Goal: Task Accomplishment & Management: Use online tool/utility

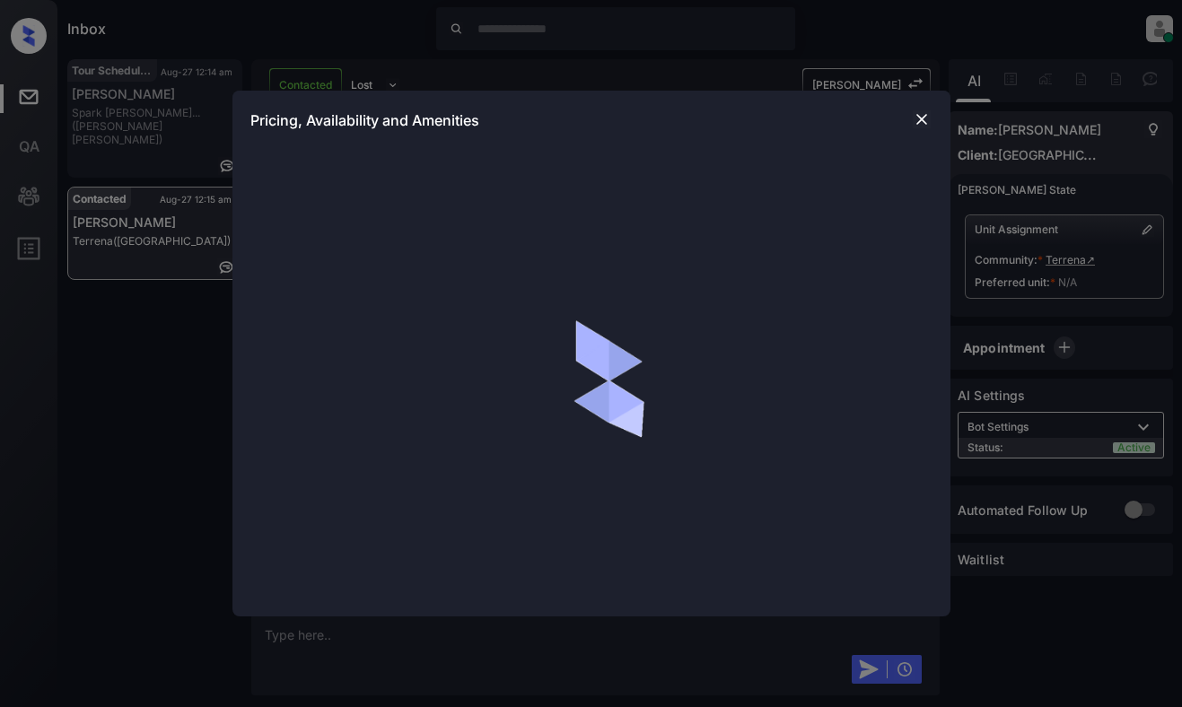
scroll to position [4330, 0]
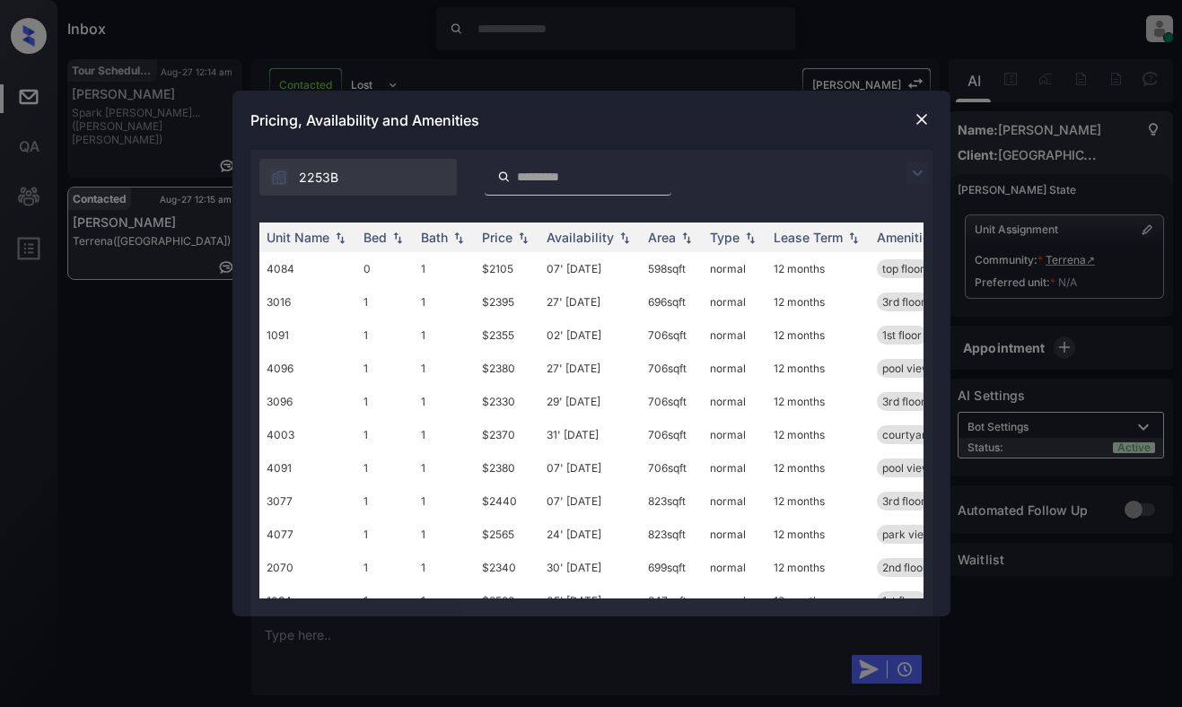
click at [924, 174] on img at bounding box center [918, 173] width 22 height 22
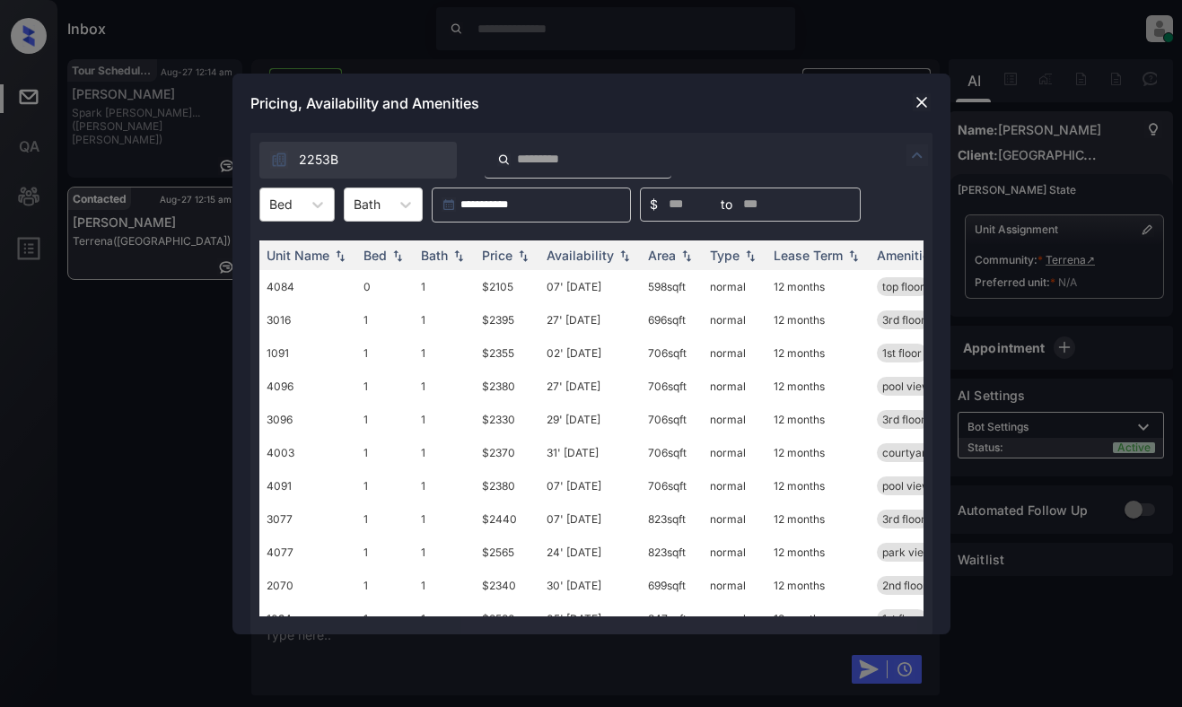
click at [299, 200] on div "Bed" at bounding box center [280, 204] width 41 height 26
click at [285, 313] on div "2" at bounding box center [296, 313] width 75 height 32
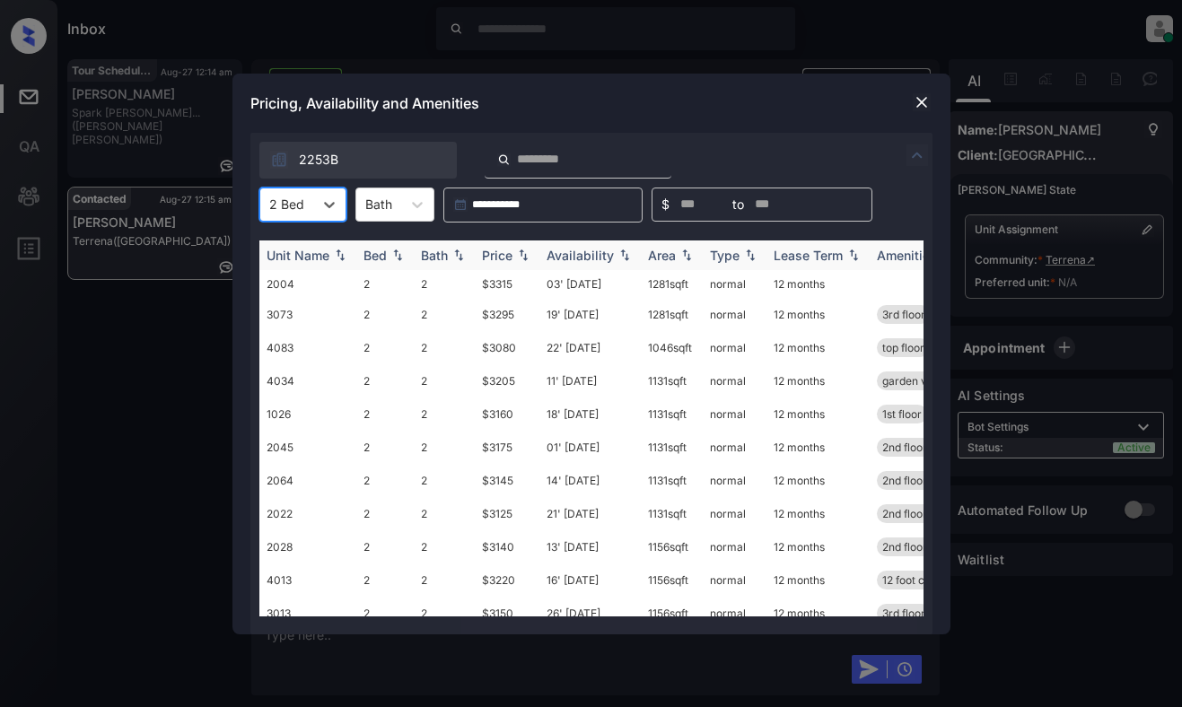
click at [515, 249] on img at bounding box center [523, 255] width 18 height 13
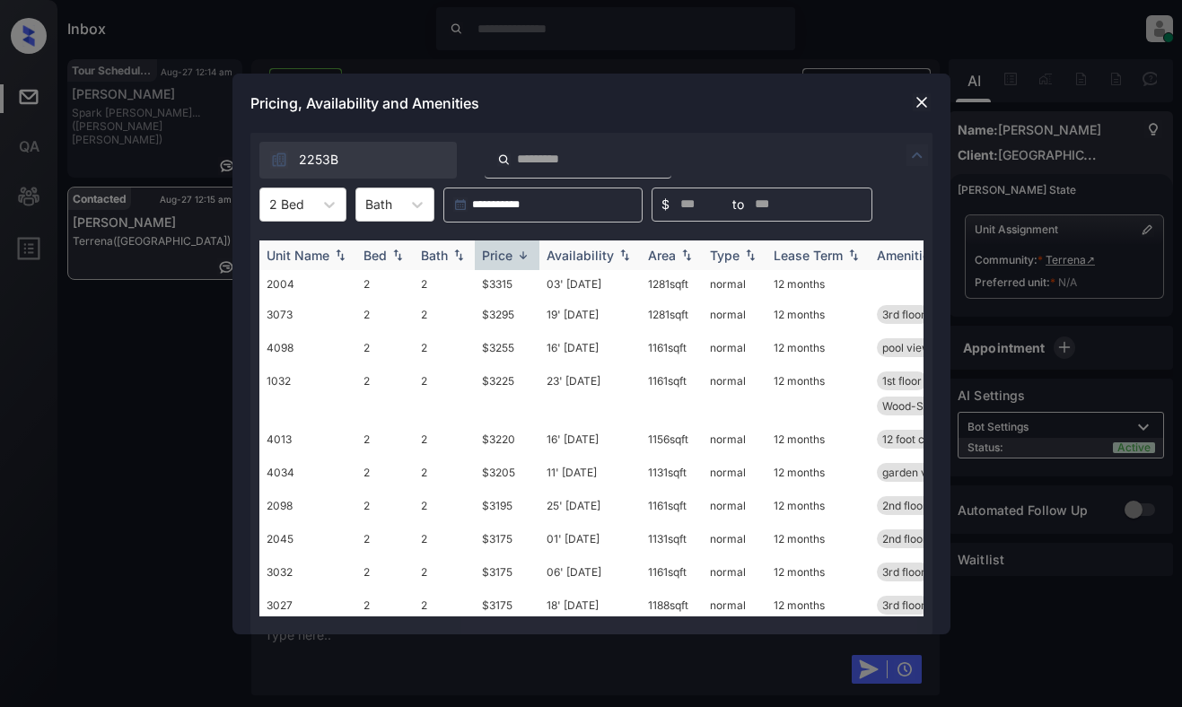
click at [515, 249] on img at bounding box center [523, 255] width 18 height 13
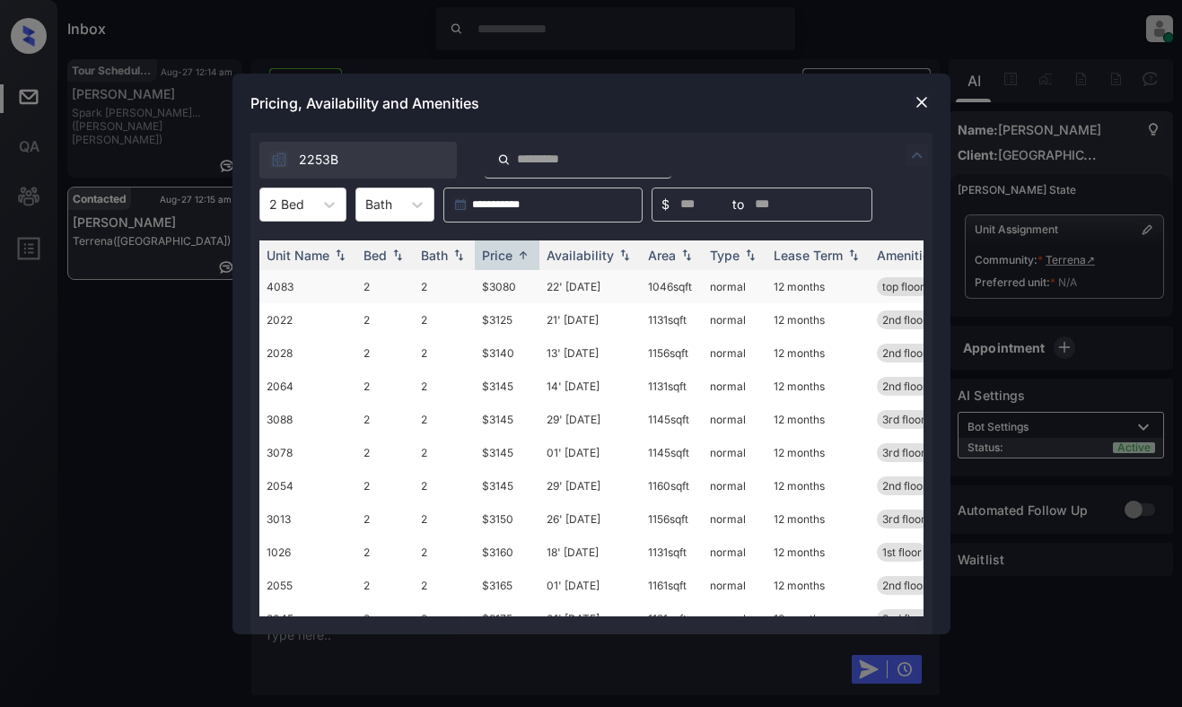
click at [517, 280] on td "$3080" at bounding box center [507, 286] width 65 height 33
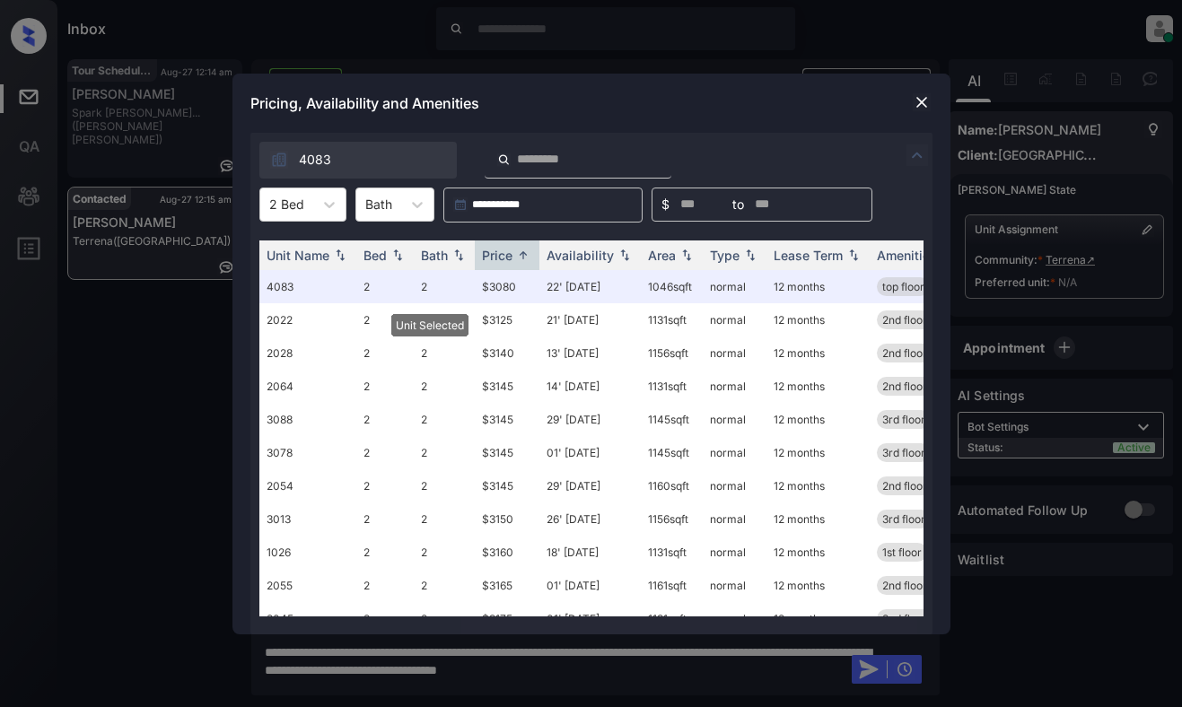
click at [924, 101] on img at bounding box center [922, 102] width 18 height 18
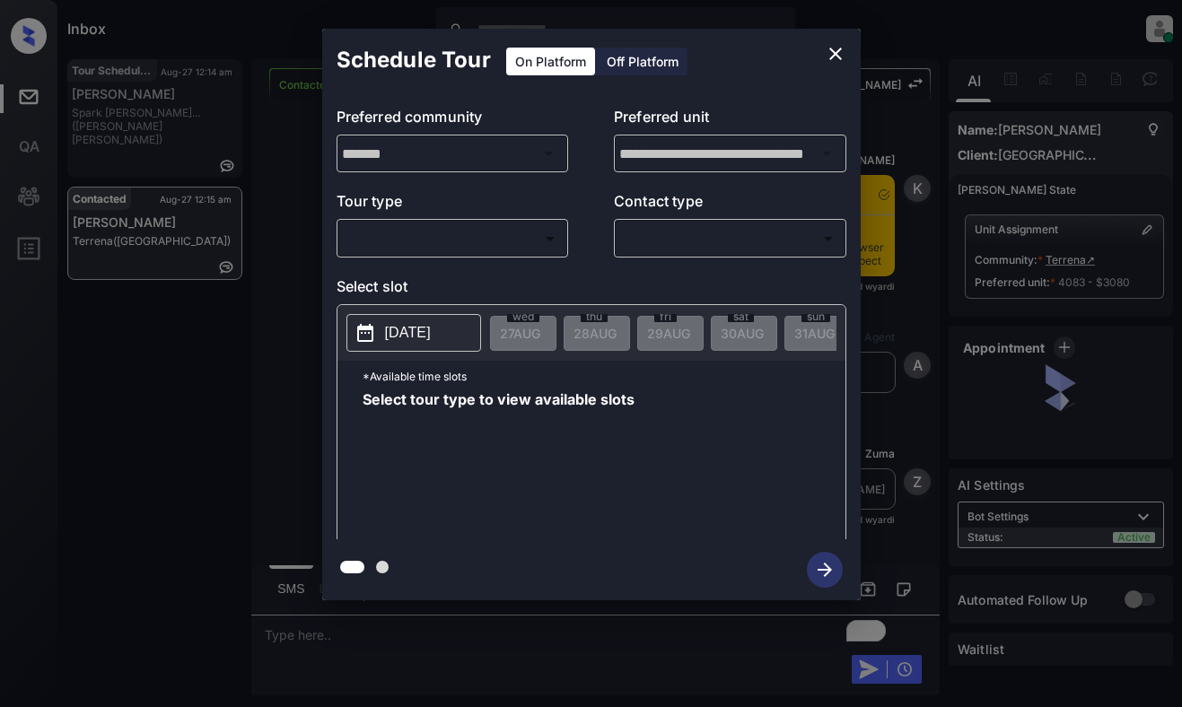
scroll to position [4626, 0]
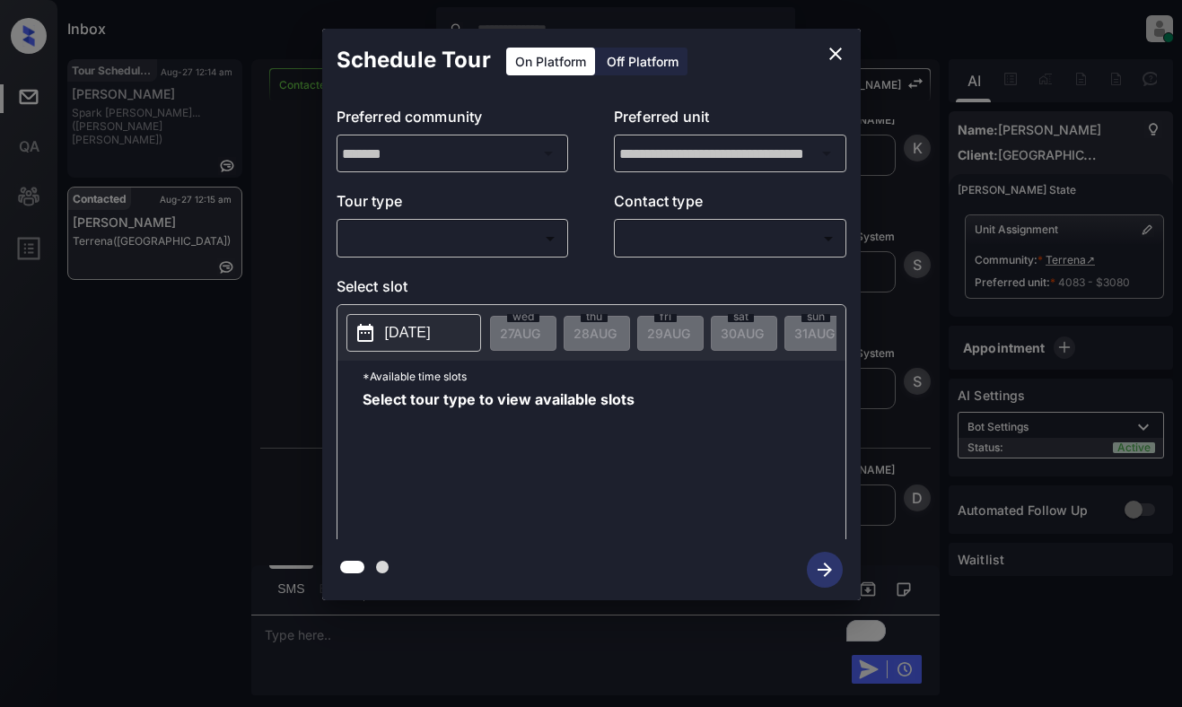
click at [499, 221] on div "​ ​" at bounding box center [453, 238] width 232 height 39
click at [498, 273] on div "**********" at bounding box center [591, 316] width 539 height 448
click at [509, 246] on body "Inbox Dominic Ceralde Online Set yourself offline Set yourself on break Profile…" at bounding box center [591, 353] width 1182 height 707
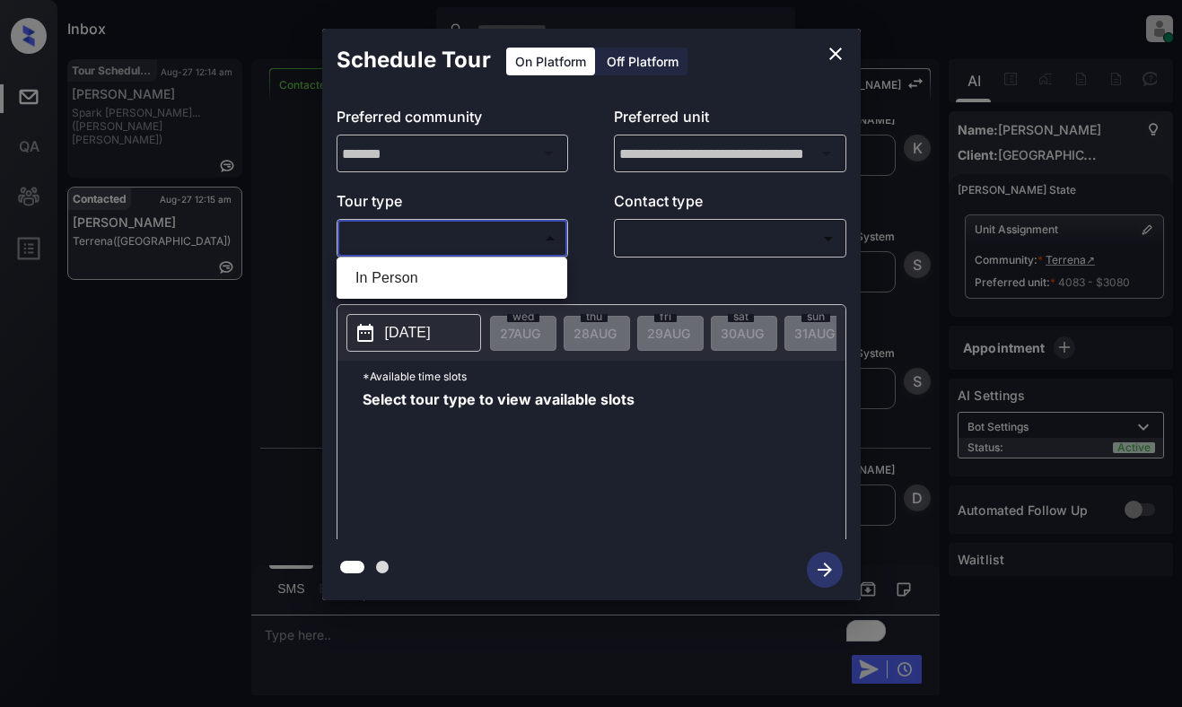
click at [505, 279] on li "In Person" at bounding box center [452, 278] width 222 height 32
type input "********"
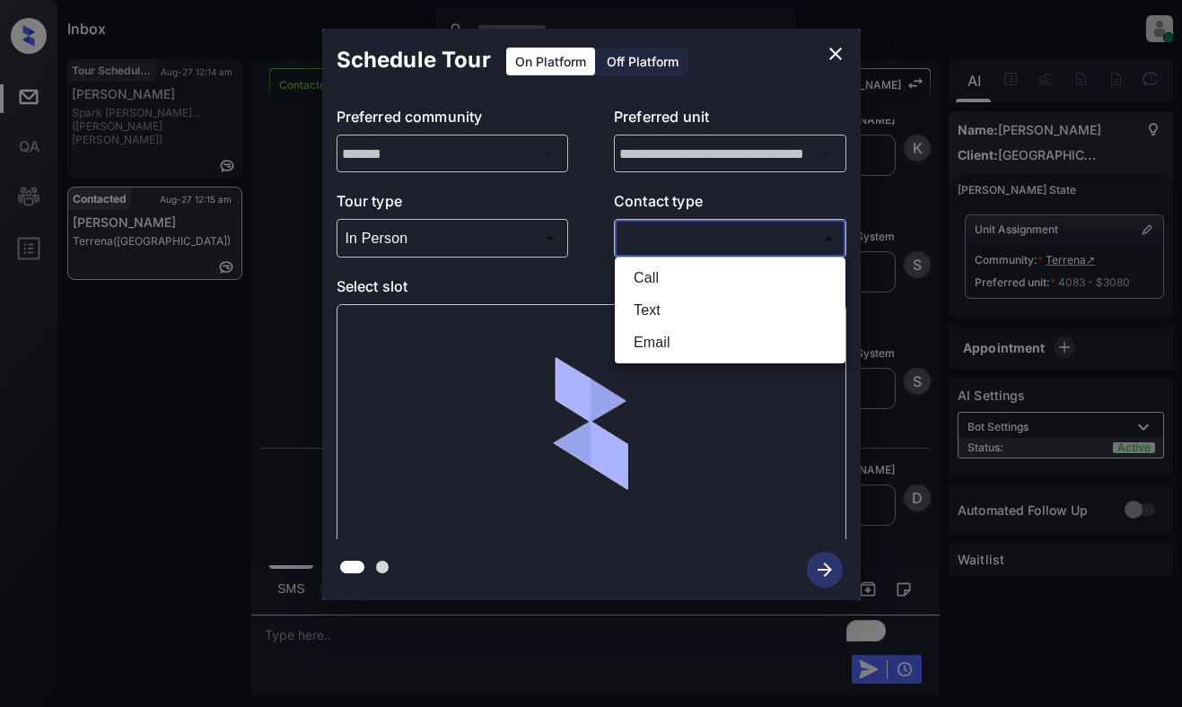
click at [644, 238] on body "Inbox Dominic Ceralde Online Set yourself offline Set yourself on break Profile…" at bounding box center [591, 353] width 1182 height 707
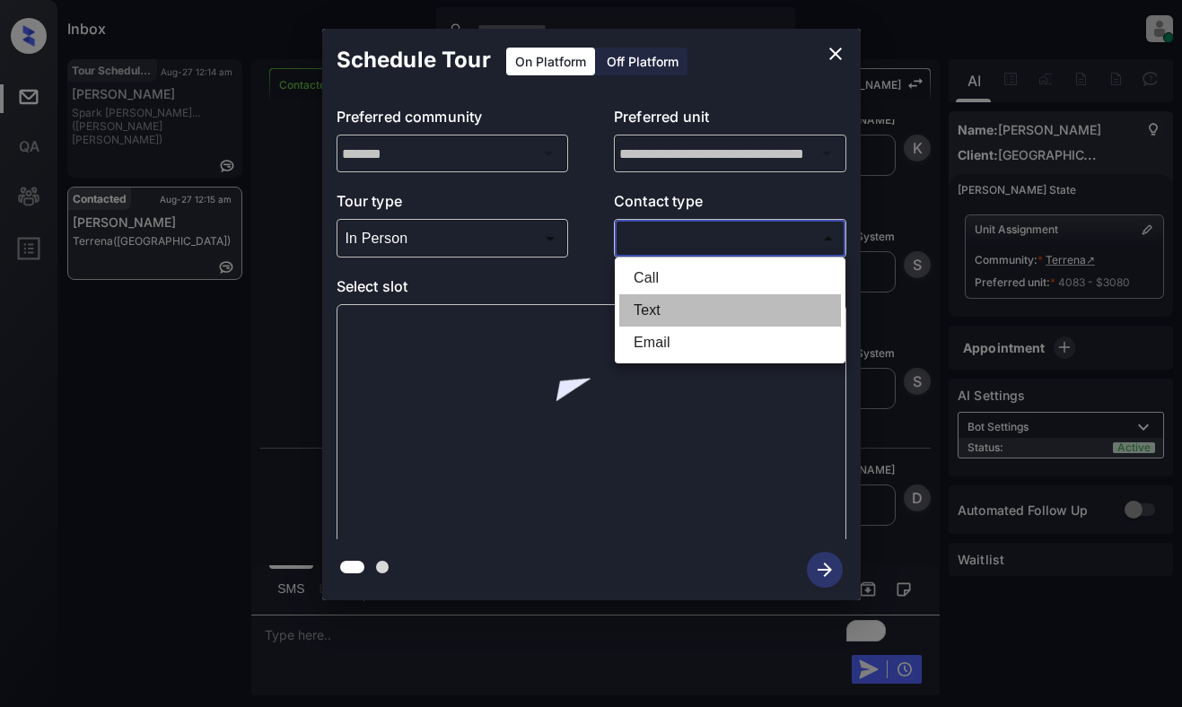
click at [652, 311] on li "Text" at bounding box center [730, 310] width 222 height 32
type input "****"
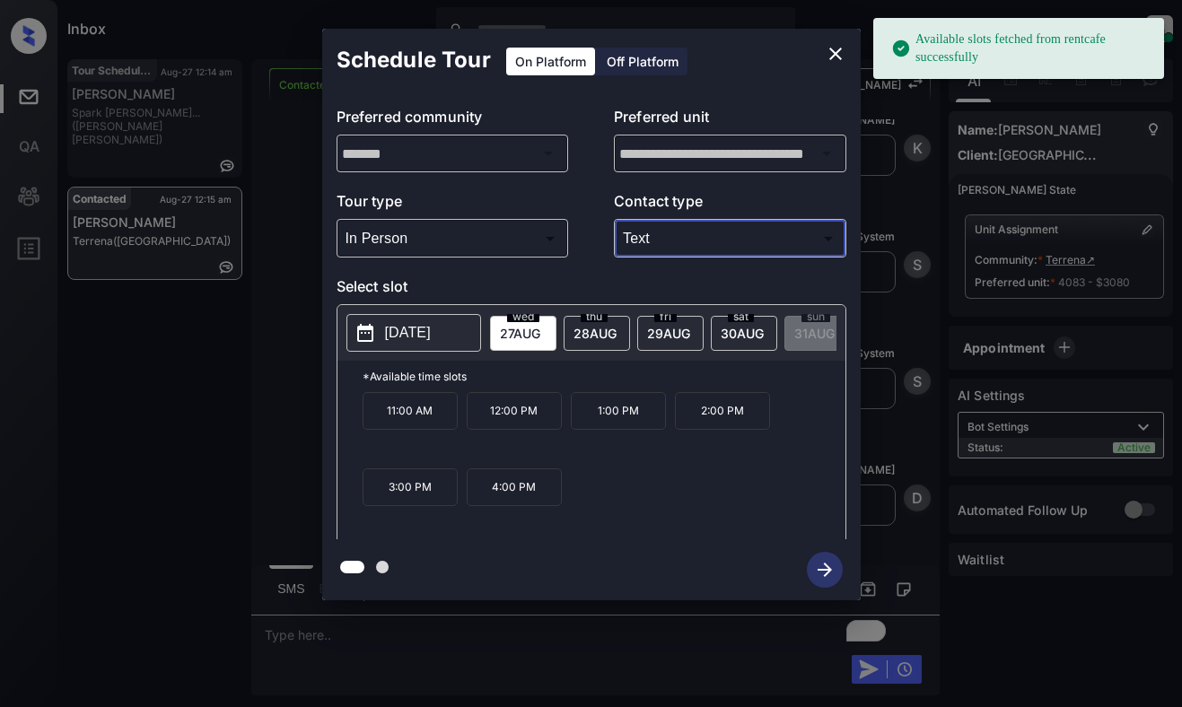
click at [355, 328] on icon at bounding box center [366, 333] width 22 height 22
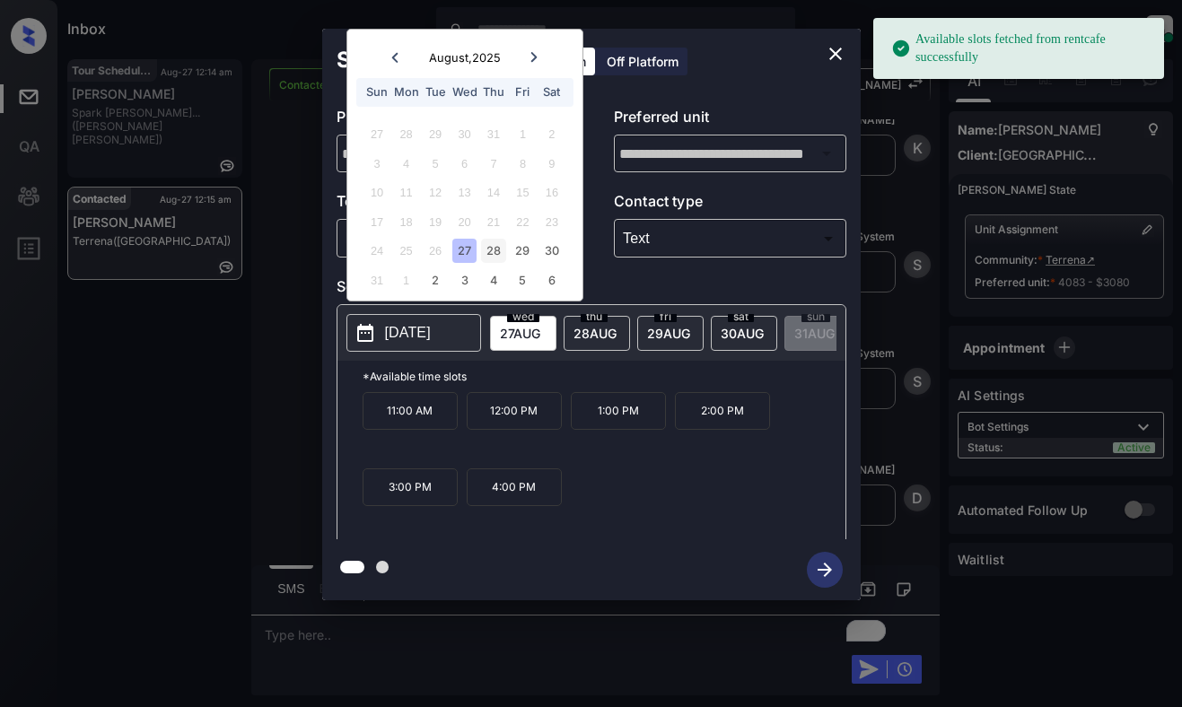
click at [493, 245] on div "28" at bounding box center [493, 251] width 24 height 24
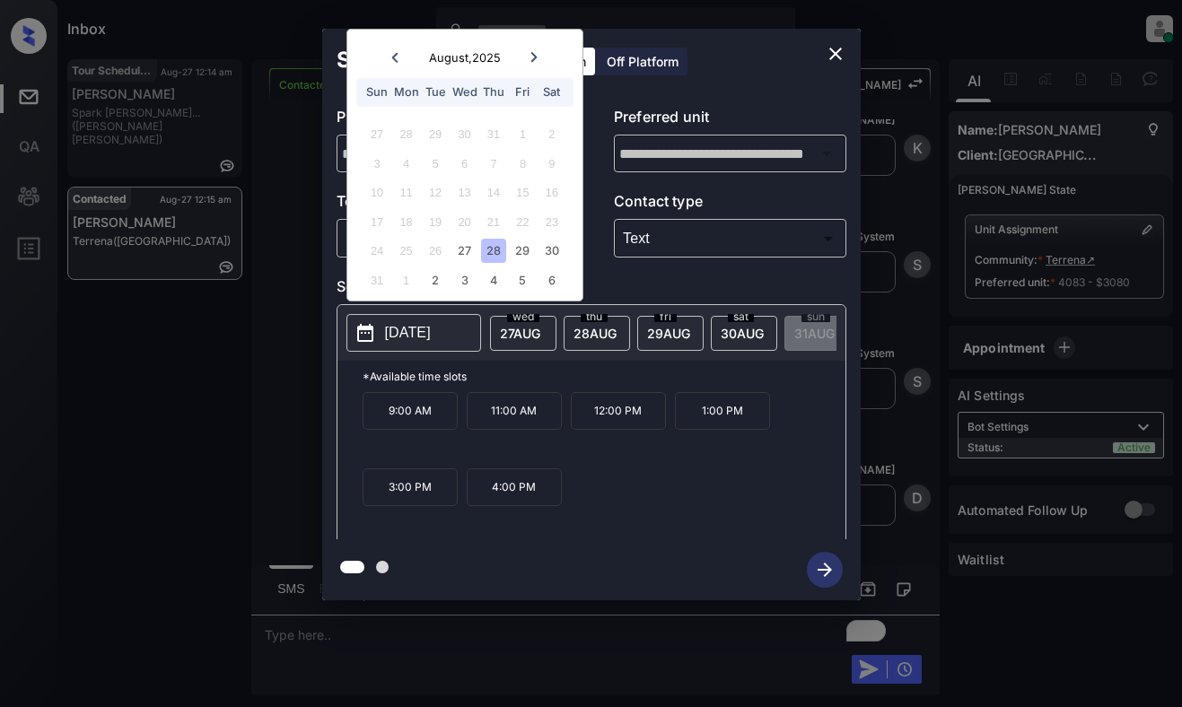
click at [402, 495] on p "3:00 PM" at bounding box center [410, 488] width 95 height 38
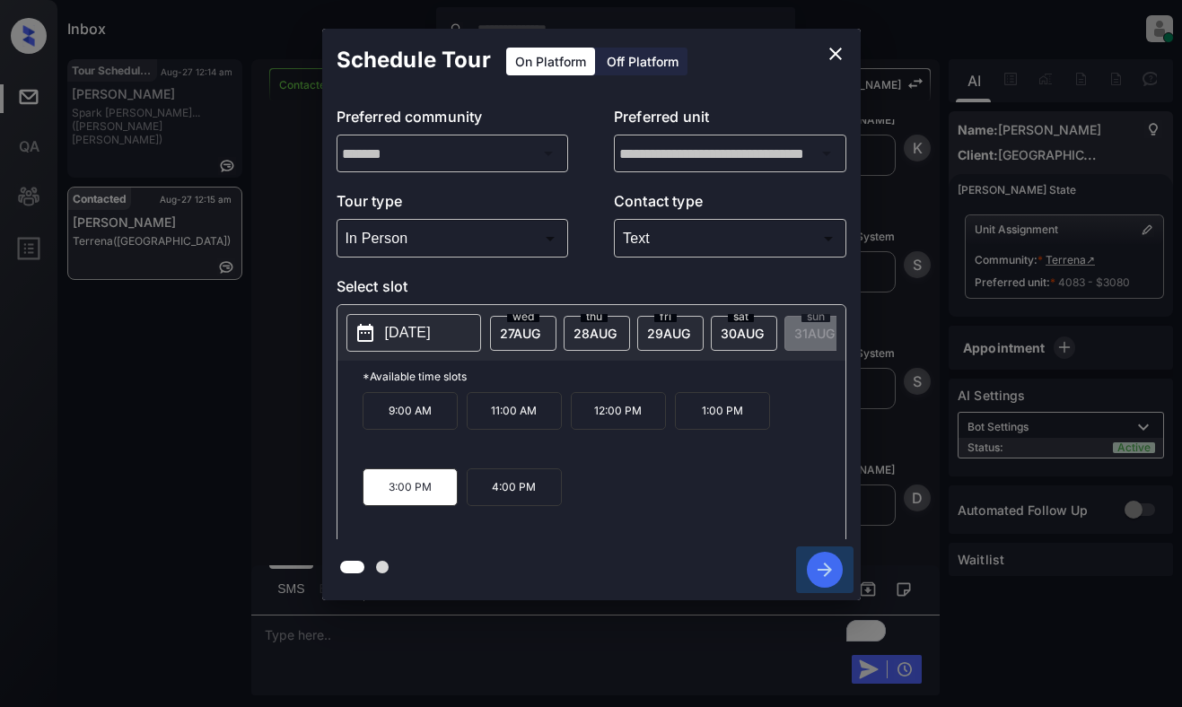
click at [824, 570] on icon "button" at bounding box center [825, 570] width 14 height 14
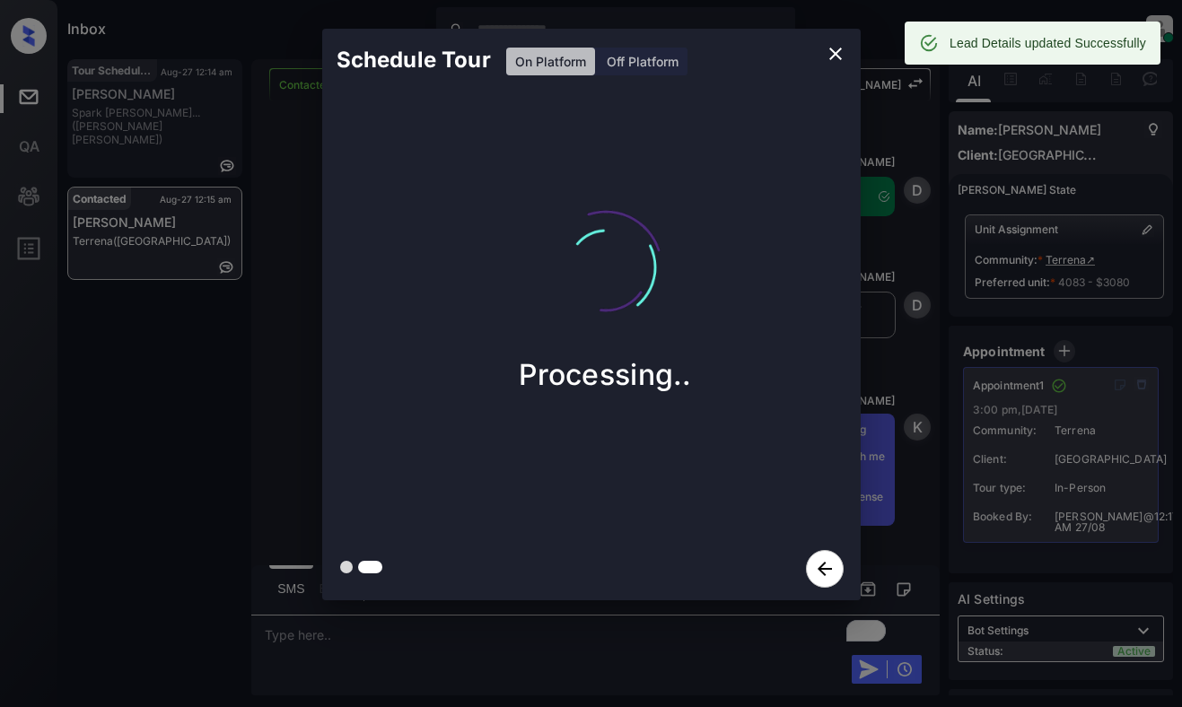
scroll to position [5050, 0]
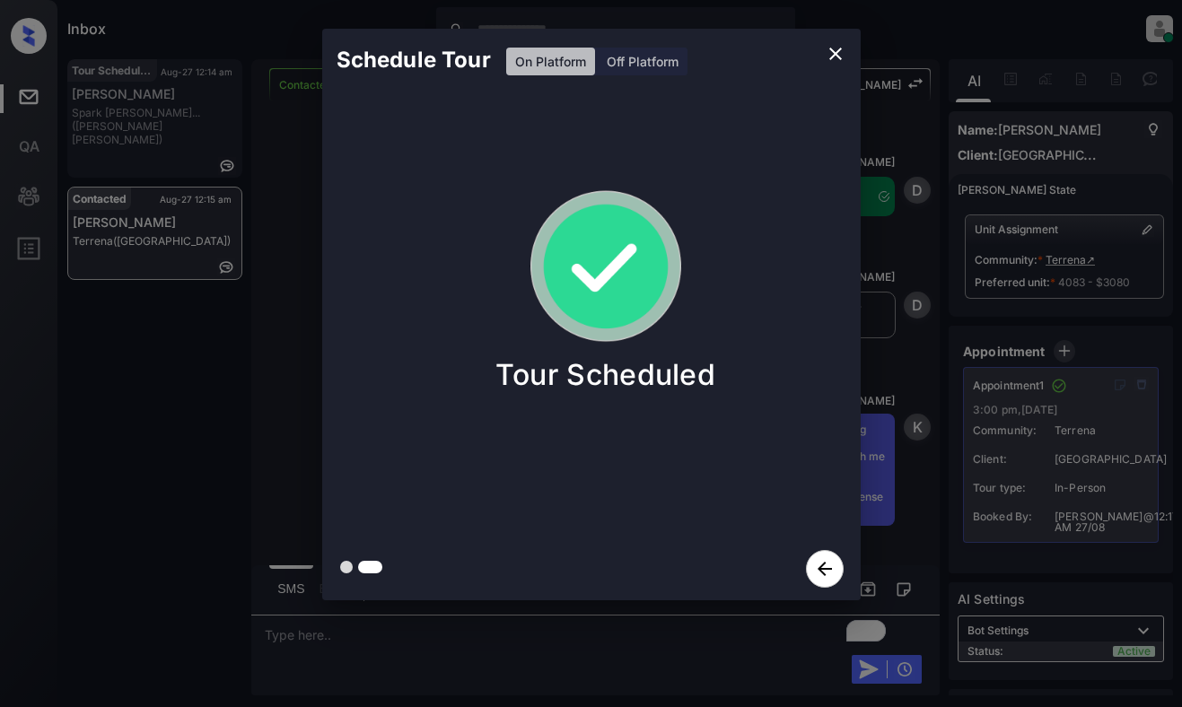
click at [227, 350] on div "Schedule Tour On Platform Off Platform Tour Scheduled" at bounding box center [591, 314] width 1182 height 629
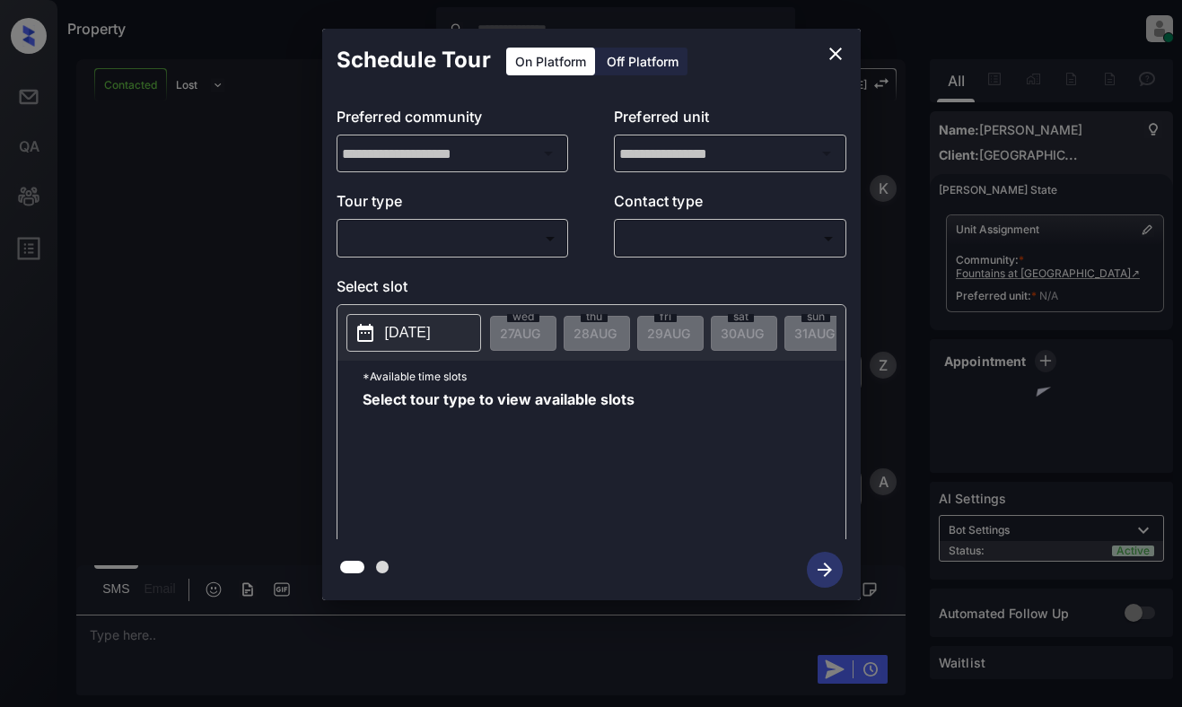
scroll to position [1340, 0]
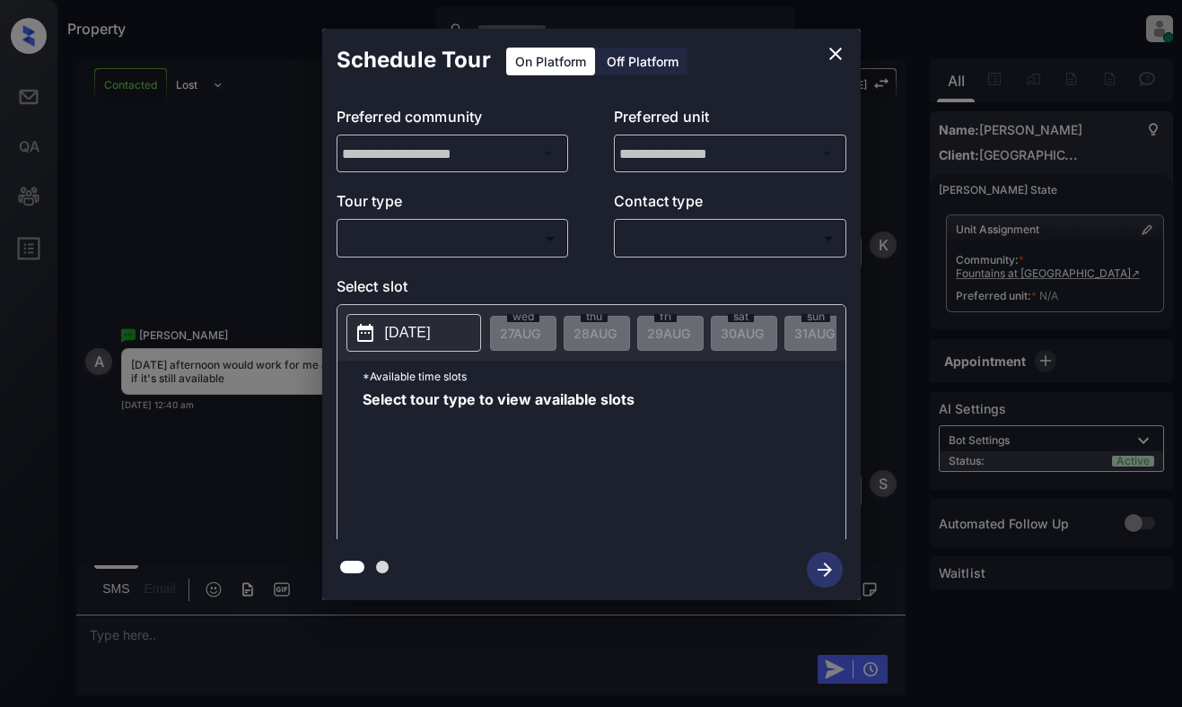
click at [521, 235] on body "Property Dominic Ceralde Online Set yourself offline Set yourself on break Prof…" at bounding box center [591, 353] width 1182 height 707
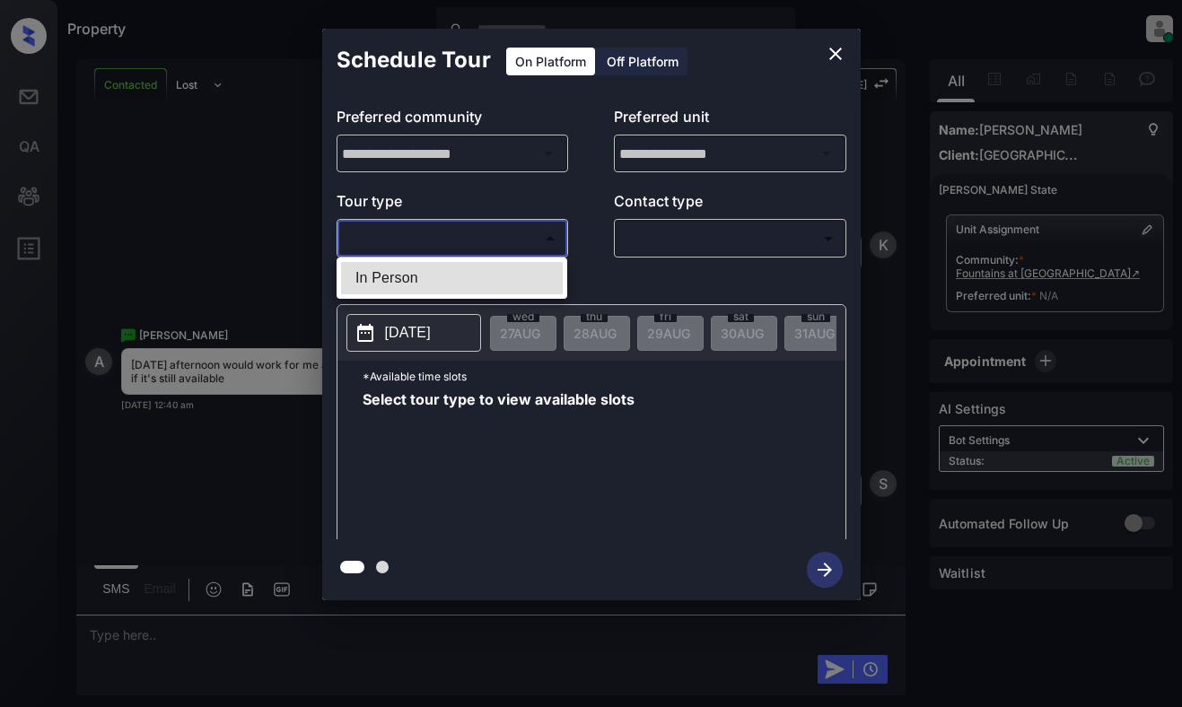
click at [520, 265] on li "In Person" at bounding box center [452, 278] width 222 height 32
type input "********"
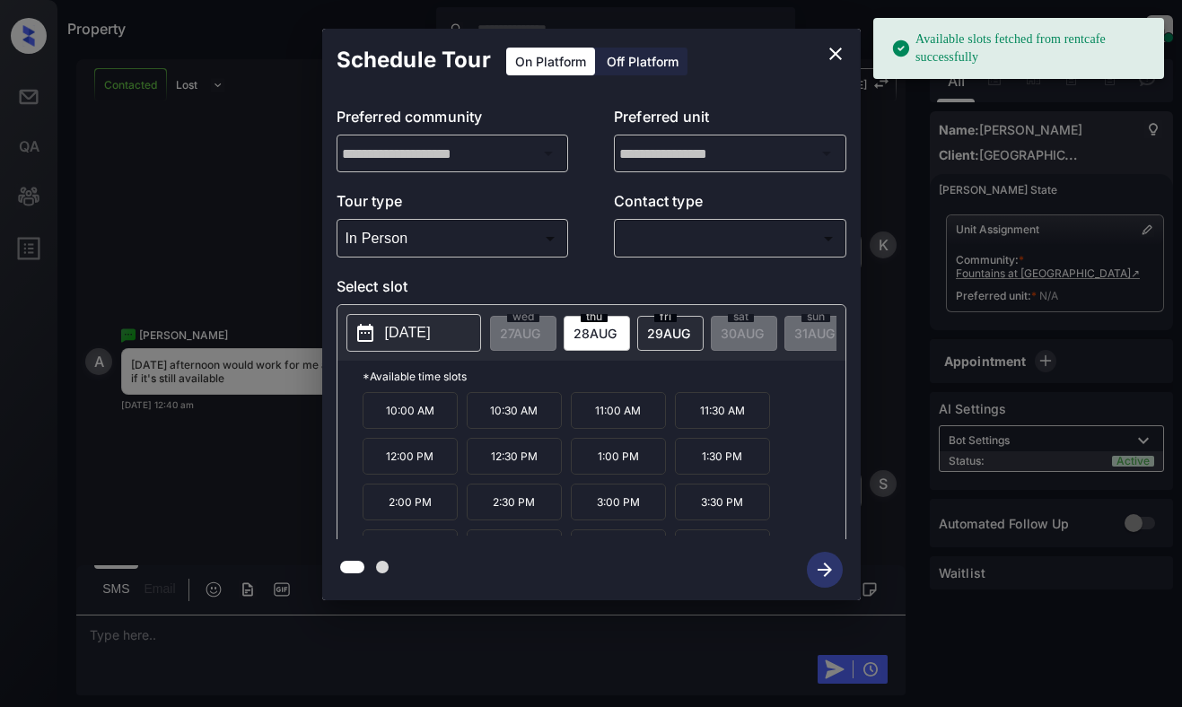
click at [431, 326] on p "2025-08-28" at bounding box center [408, 333] width 46 height 22
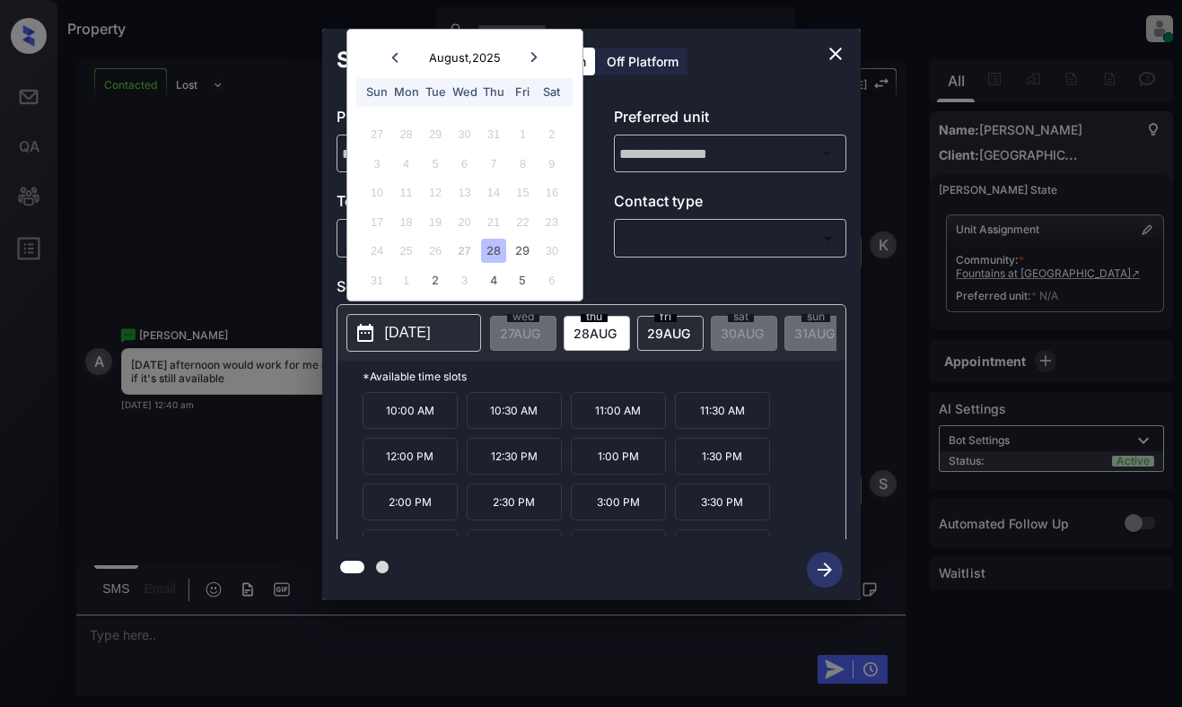
click at [839, 47] on icon "close" at bounding box center [836, 54] width 22 height 22
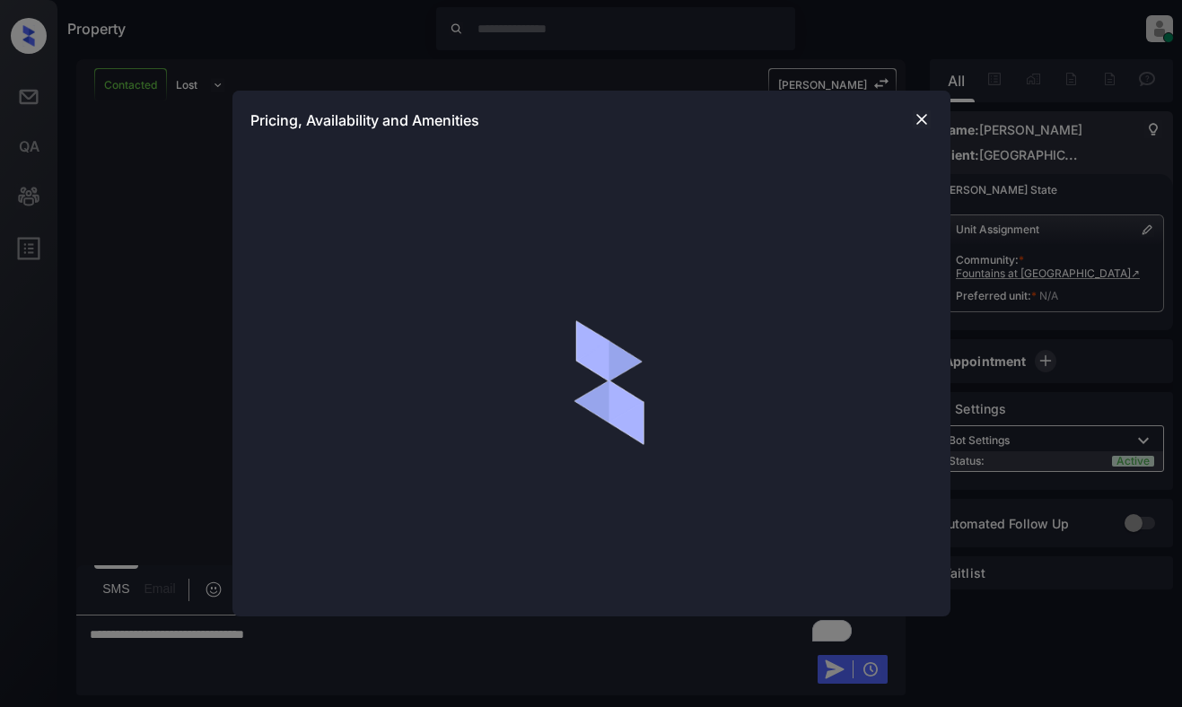
scroll to position [1340, 0]
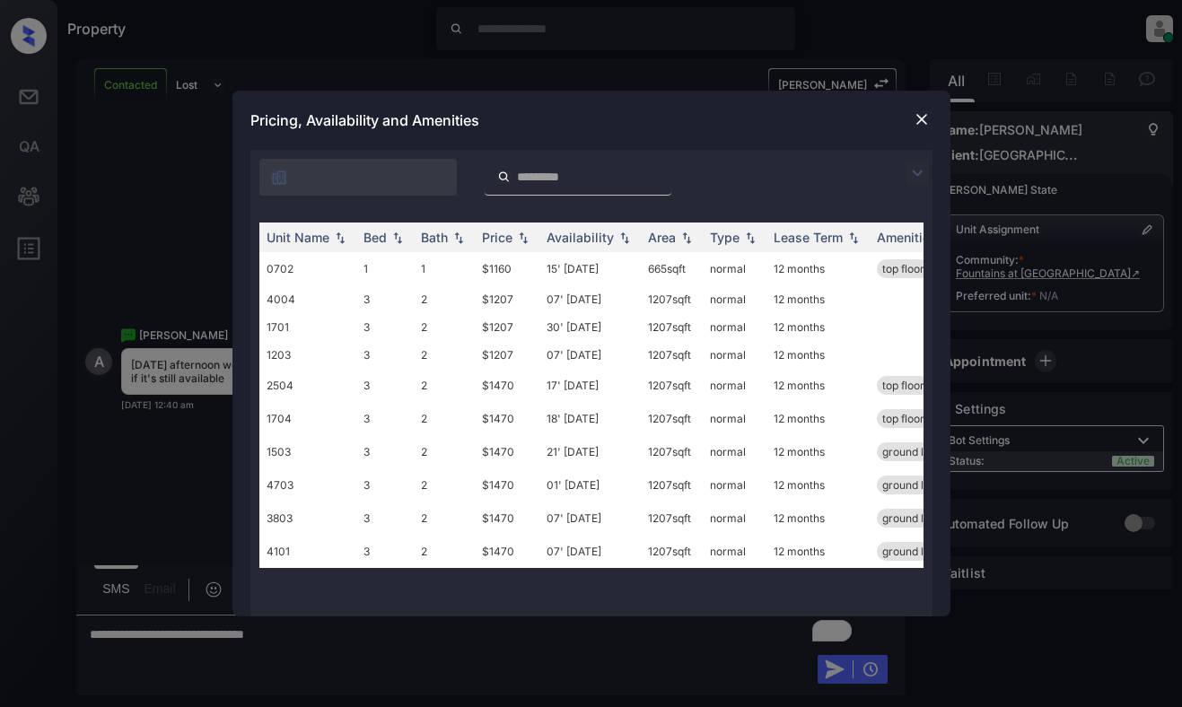
click at [918, 157] on div at bounding box center [591, 173] width 682 height 46
click at [919, 165] on img at bounding box center [918, 173] width 22 height 22
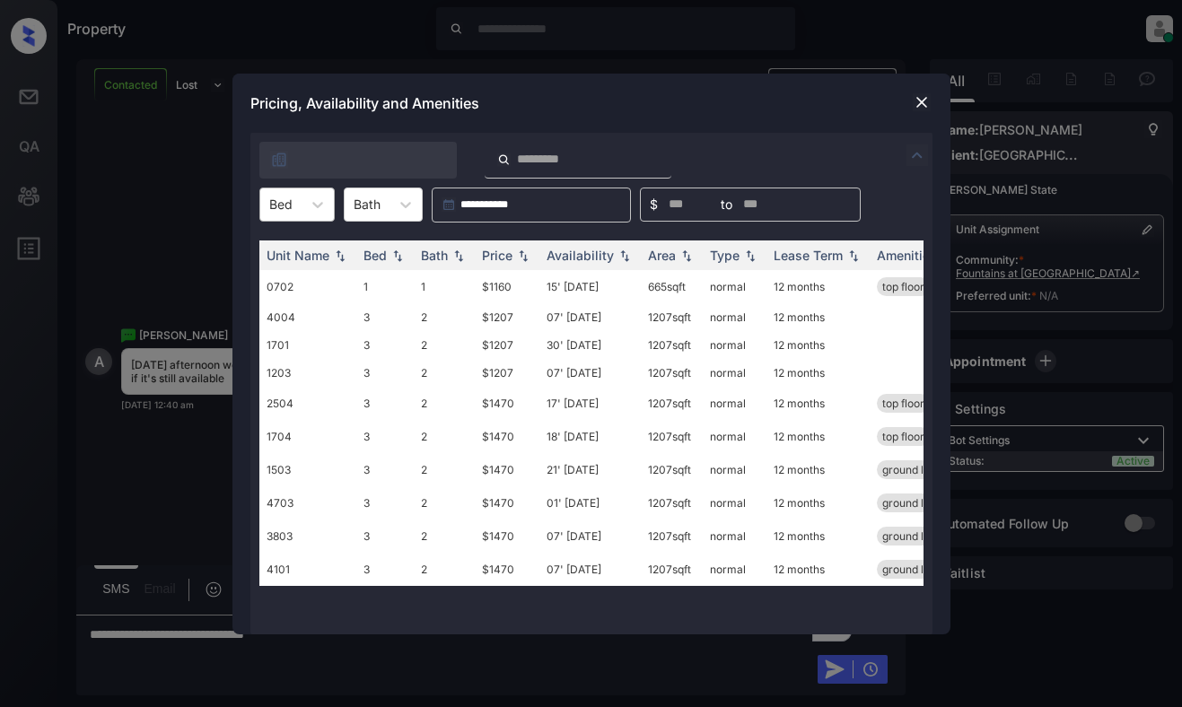
click at [266, 202] on div "Bed" at bounding box center [280, 204] width 41 height 26
click at [285, 278] on div "3" at bounding box center [296, 281] width 75 height 32
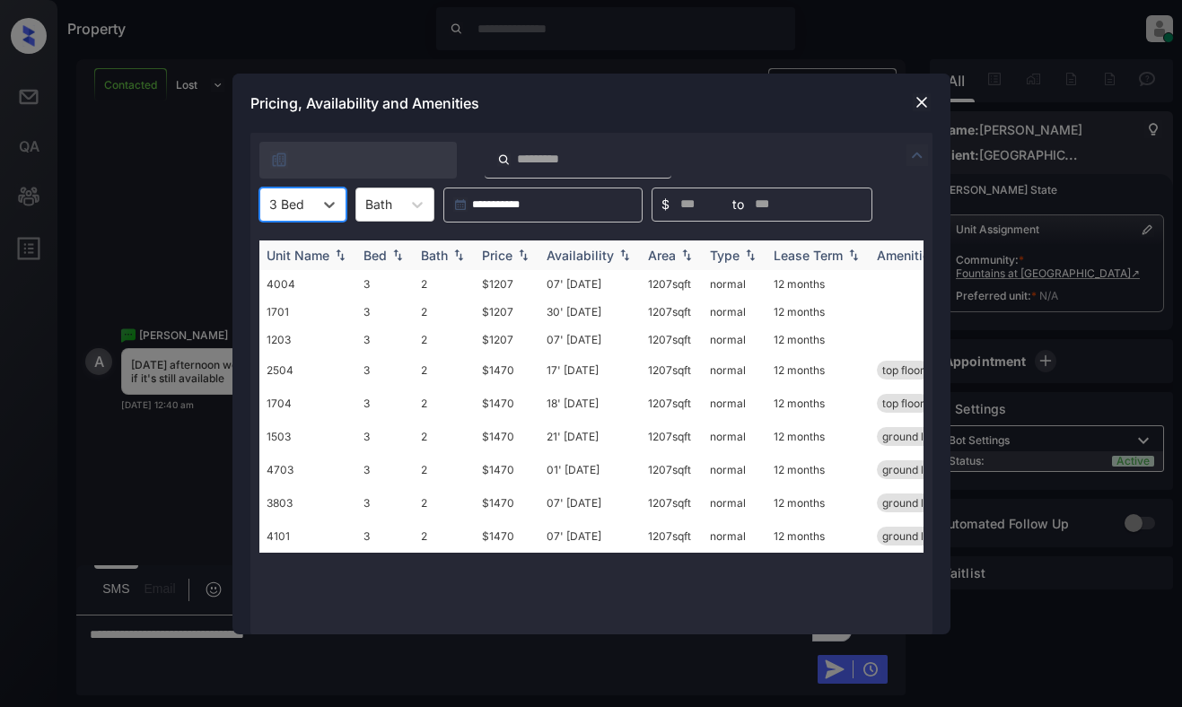
click at [519, 251] on img at bounding box center [523, 255] width 18 height 13
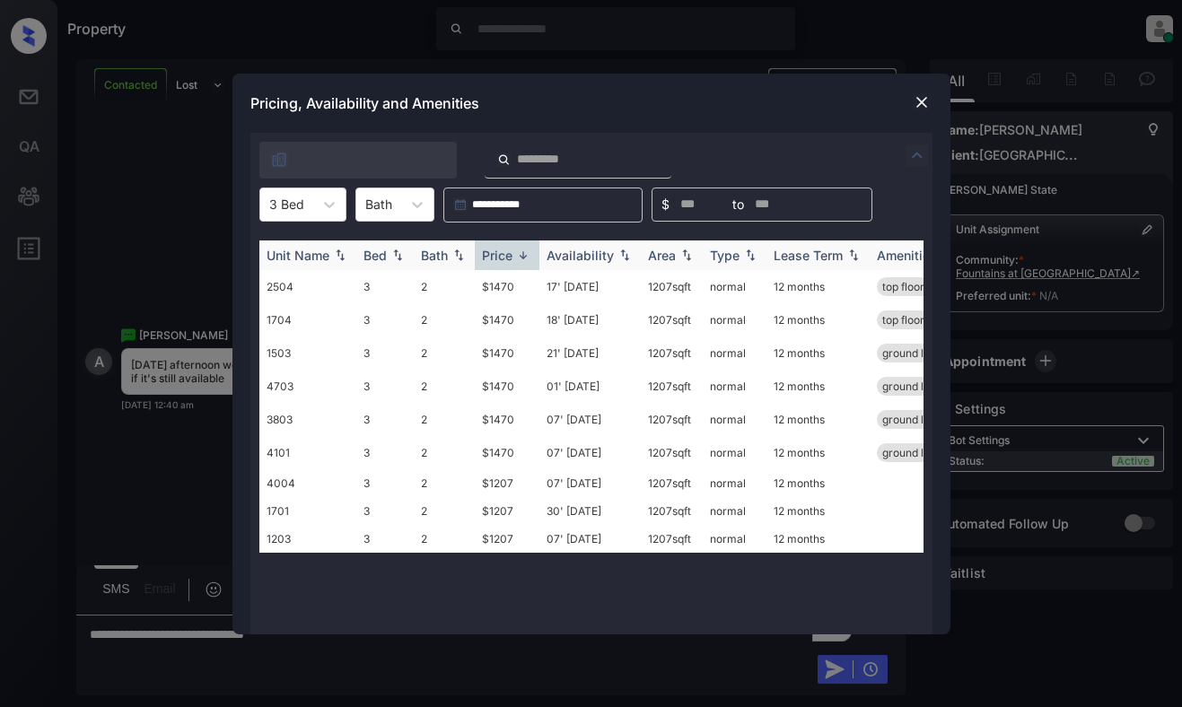
click at [519, 251] on img at bounding box center [523, 255] width 18 height 13
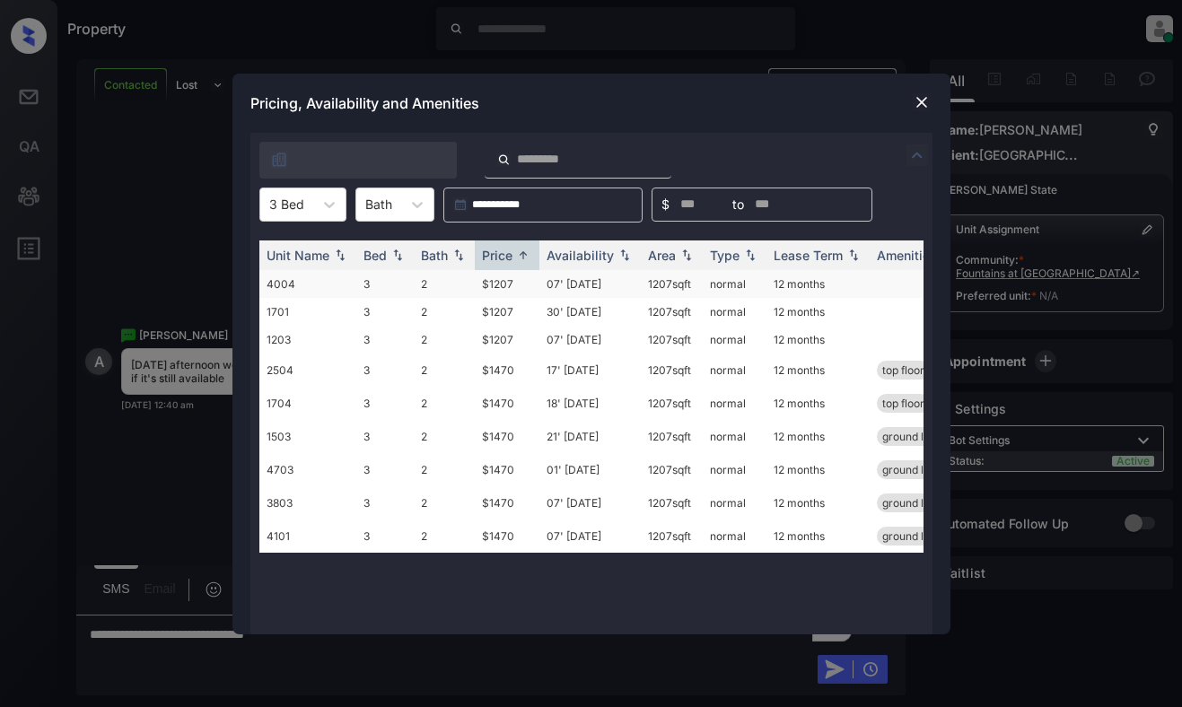
click at [516, 283] on td "$1207" at bounding box center [507, 284] width 65 height 28
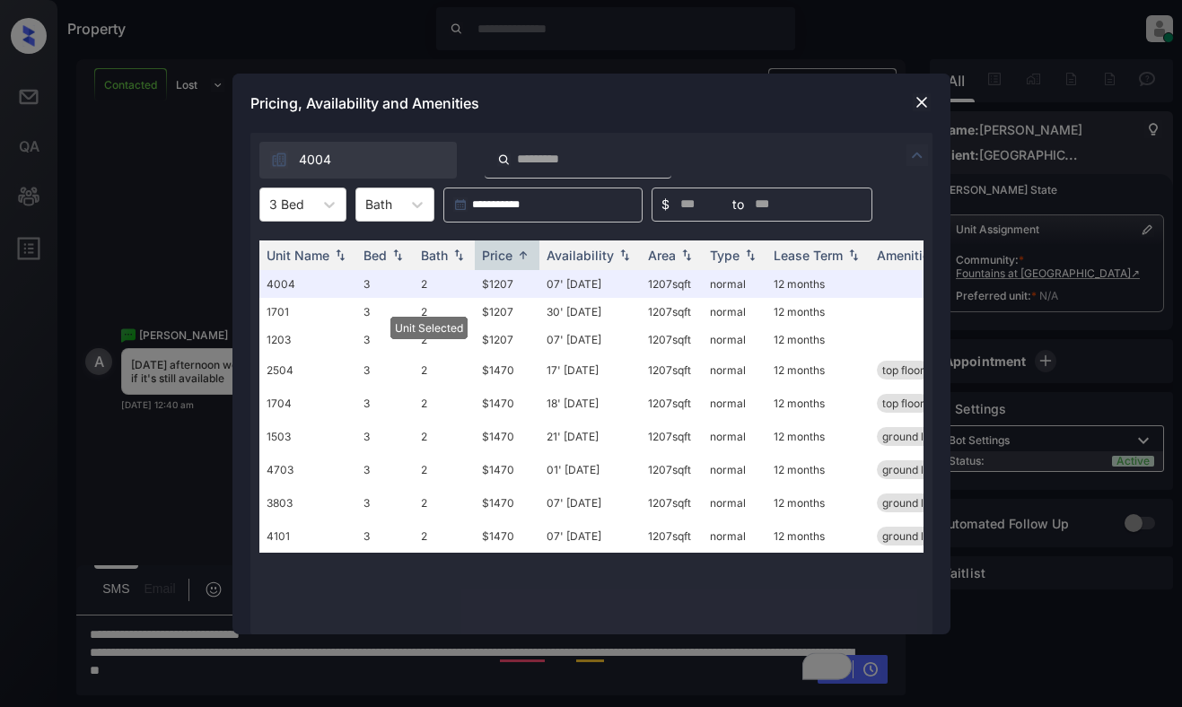
click at [917, 96] on img at bounding box center [922, 102] width 18 height 18
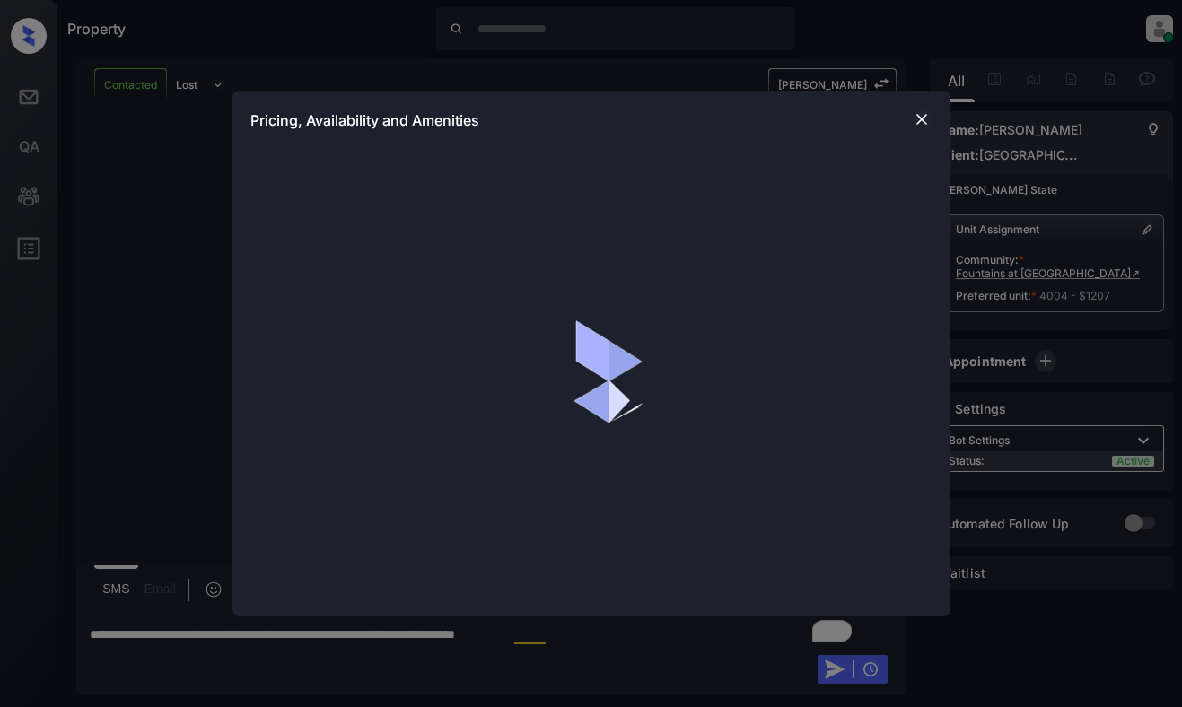
scroll to position [1340, 0]
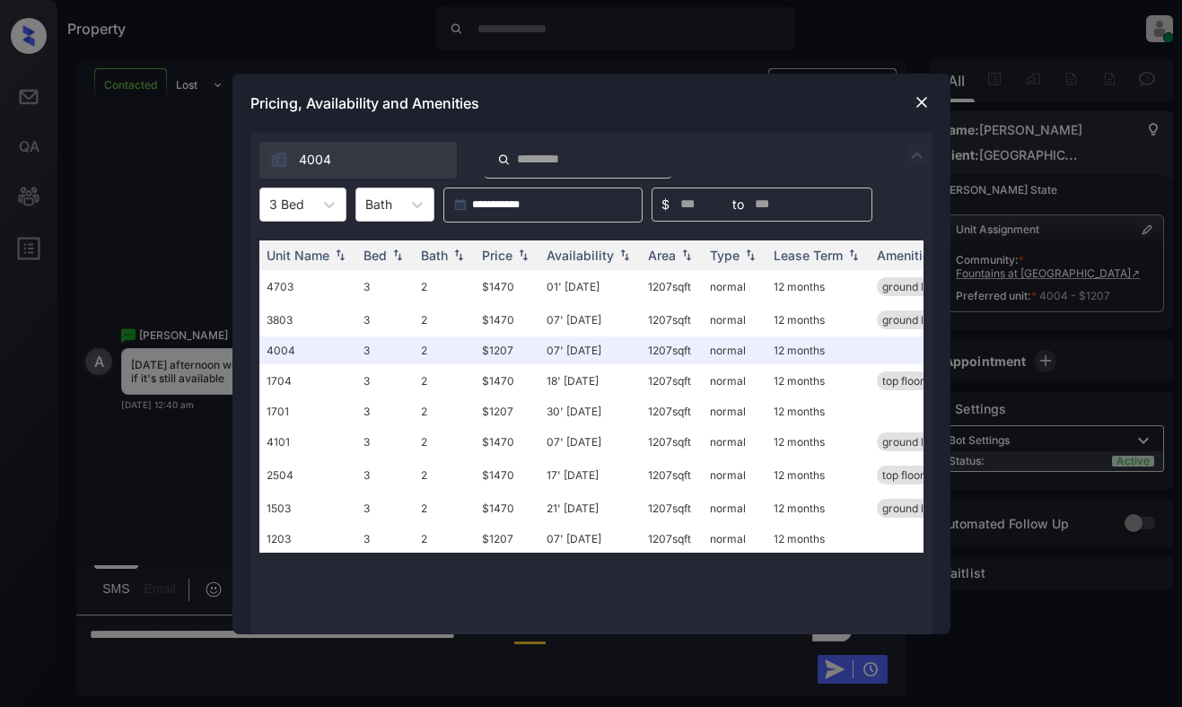
click at [915, 100] on img at bounding box center [922, 102] width 18 height 18
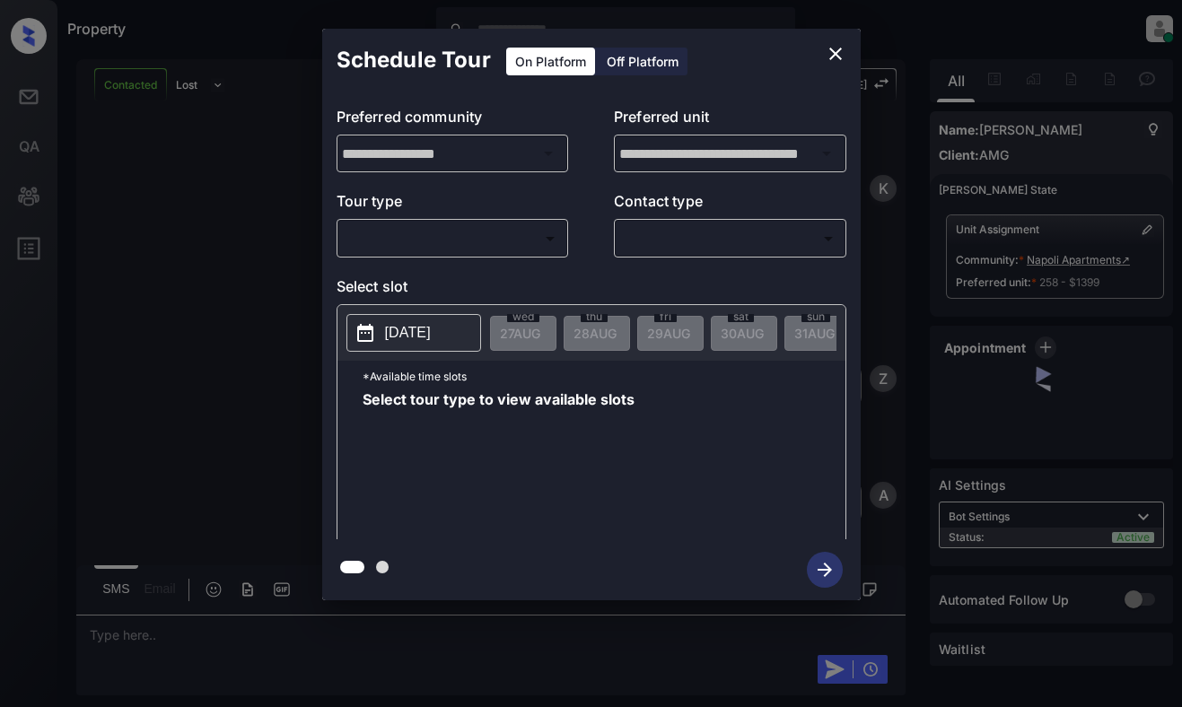
scroll to position [1242, 0]
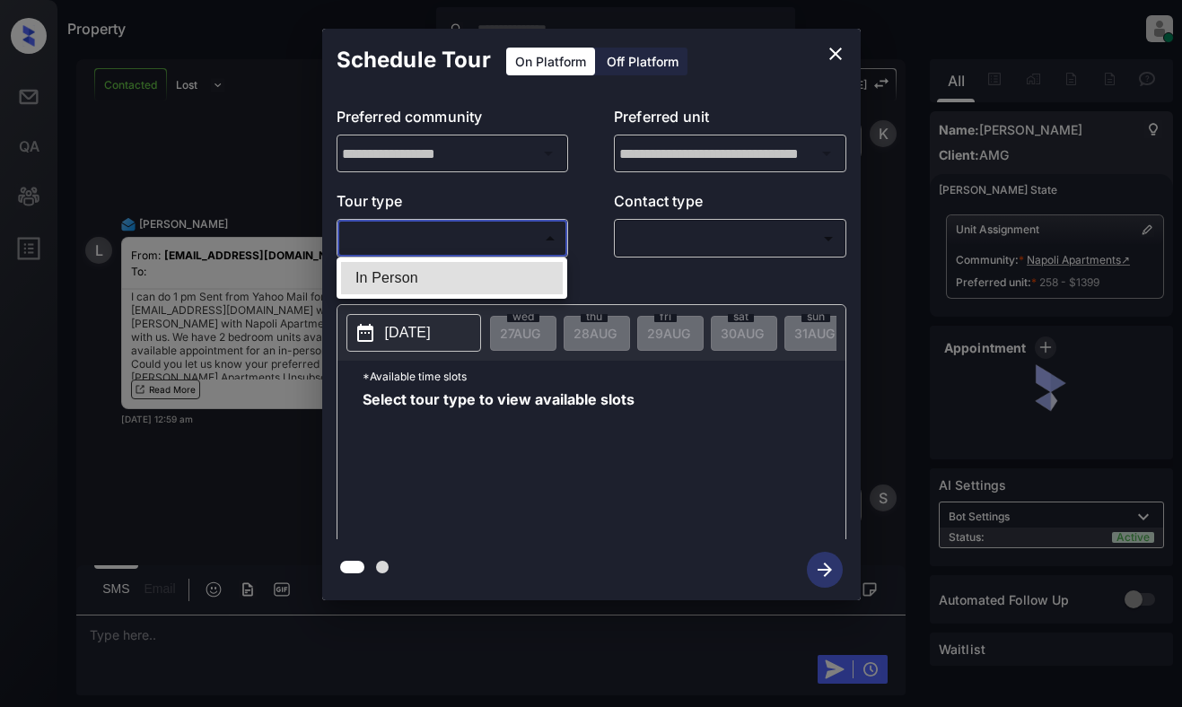
click at [525, 246] on body "Property [PERSON_NAME] Online Set yourself offline Set yourself on break Profil…" at bounding box center [591, 353] width 1182 height 707
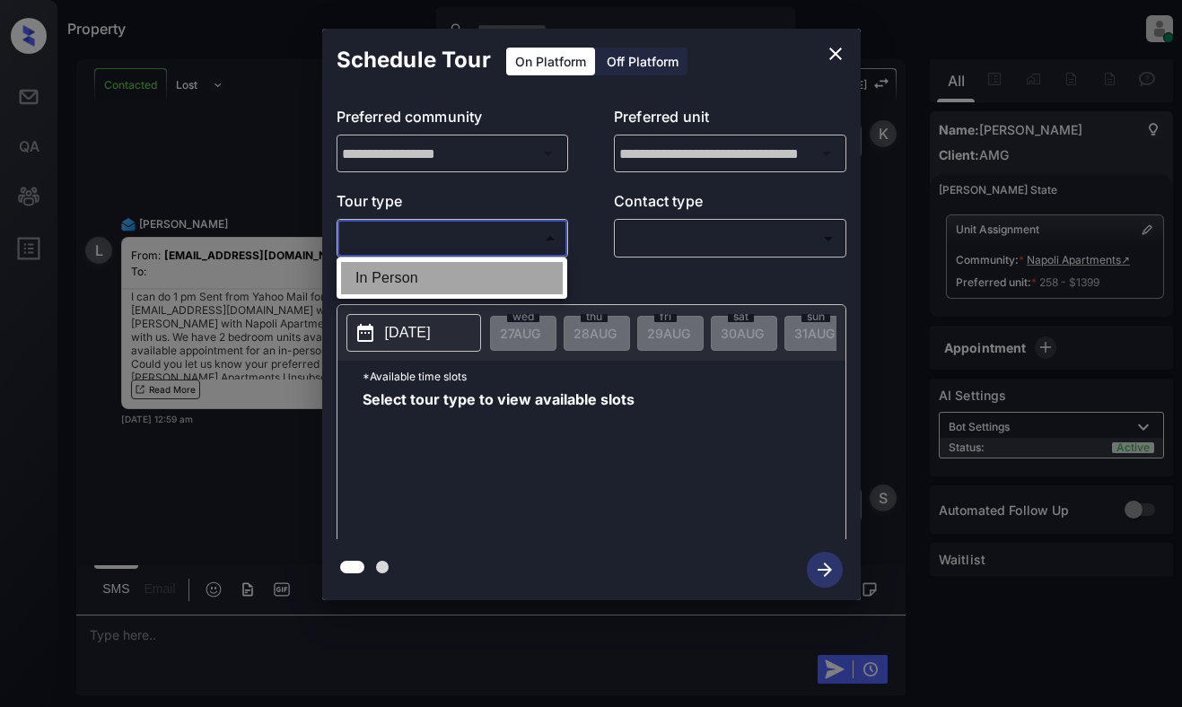
click at [523, 275] on li "In Person" at bounding box center [452, 278] width 222 height 32
type input "********"
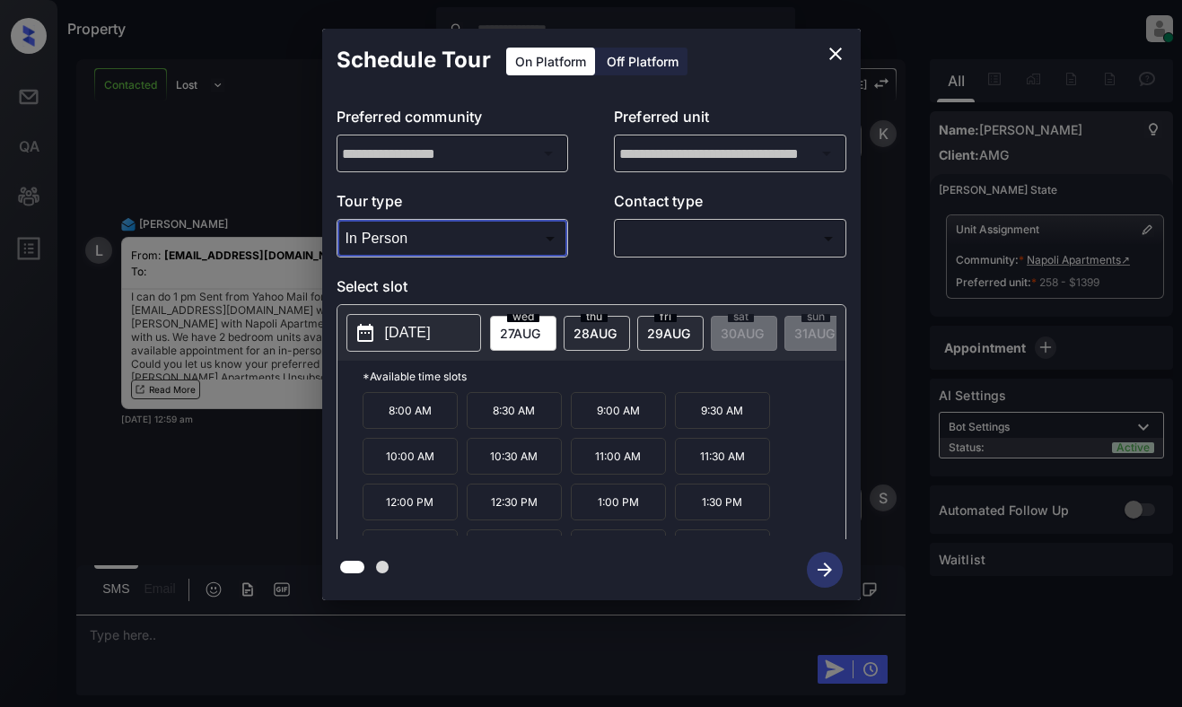
click at [834, 39] on button "close" at bounding box center [836, 54] width 36 height 36
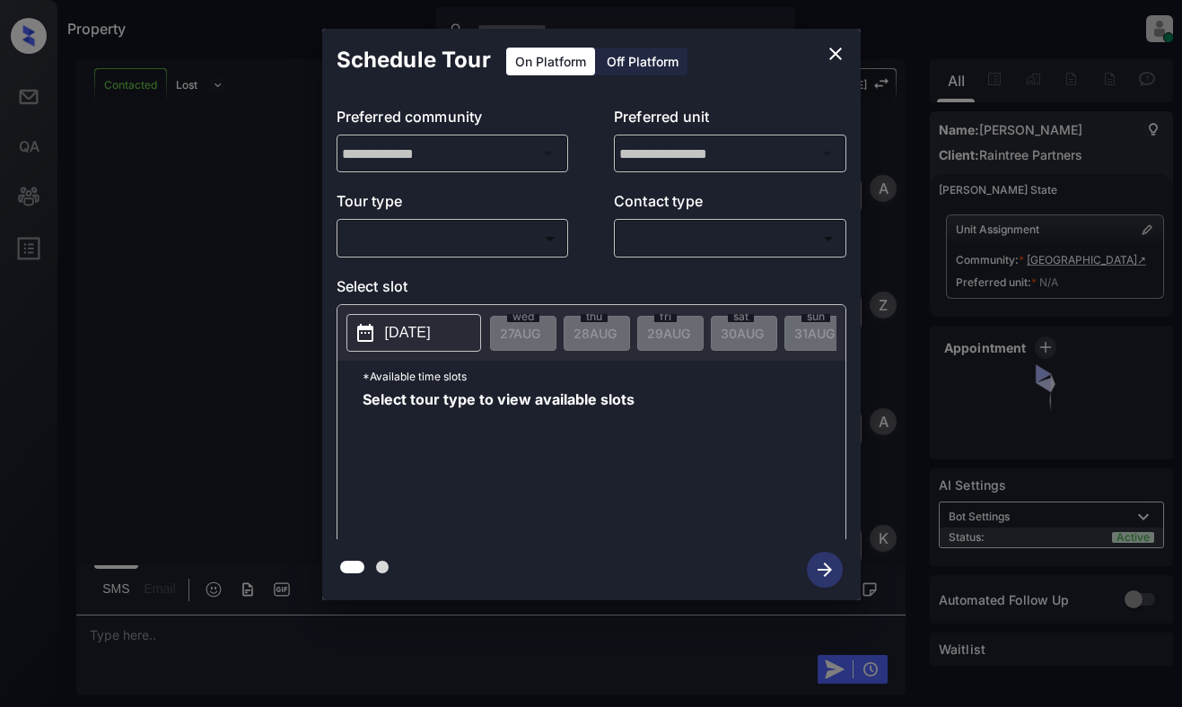
scroll to position [845, 0]
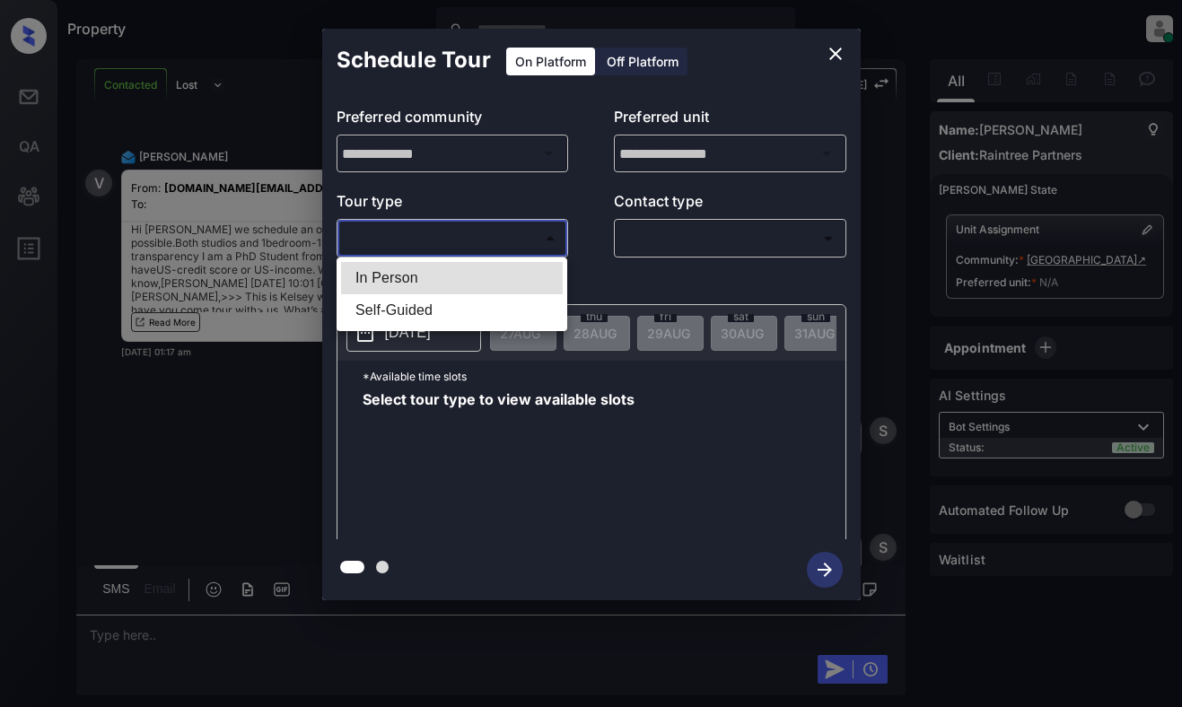
click at [496, 243] on body "Property [PERSON_NAME] Online Set yourself offline Set yourself on break Profil…" at bounding box center [591, 353] width 1182 height 707
click at [828, 48] on div at bounding box center [591, 353] width 1182 height 707
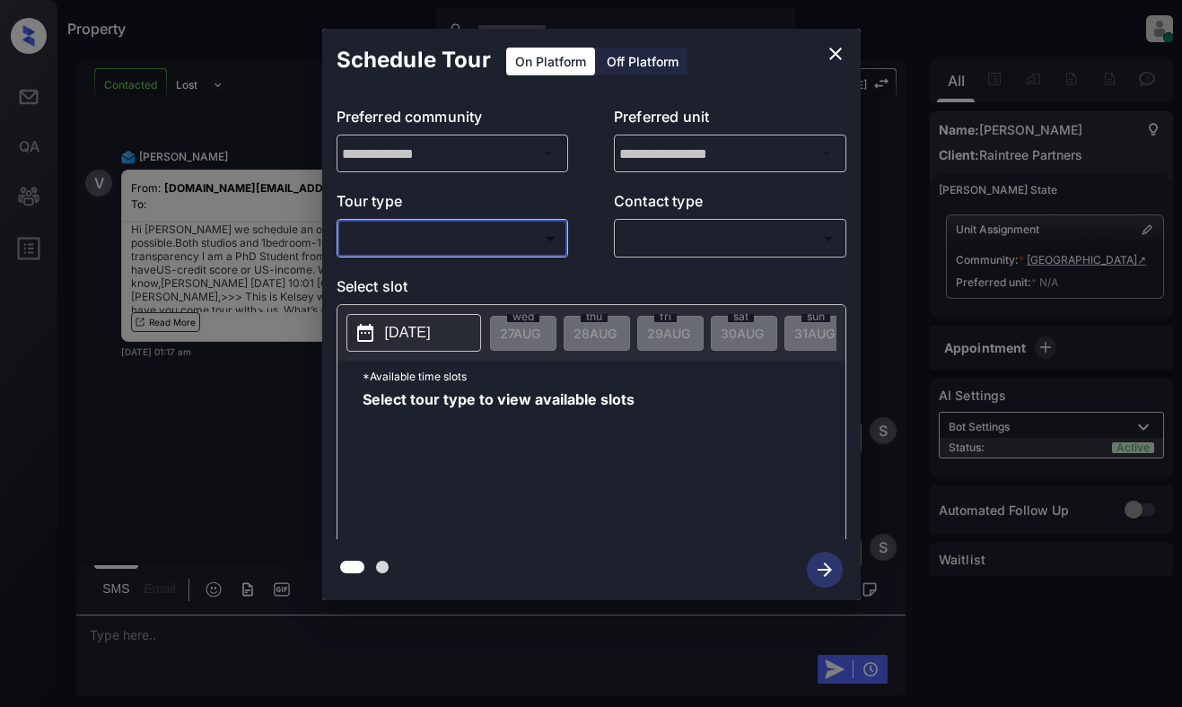
click at [836, 51] on icon "close" at bounding box center [836, 54] width 22 height 22
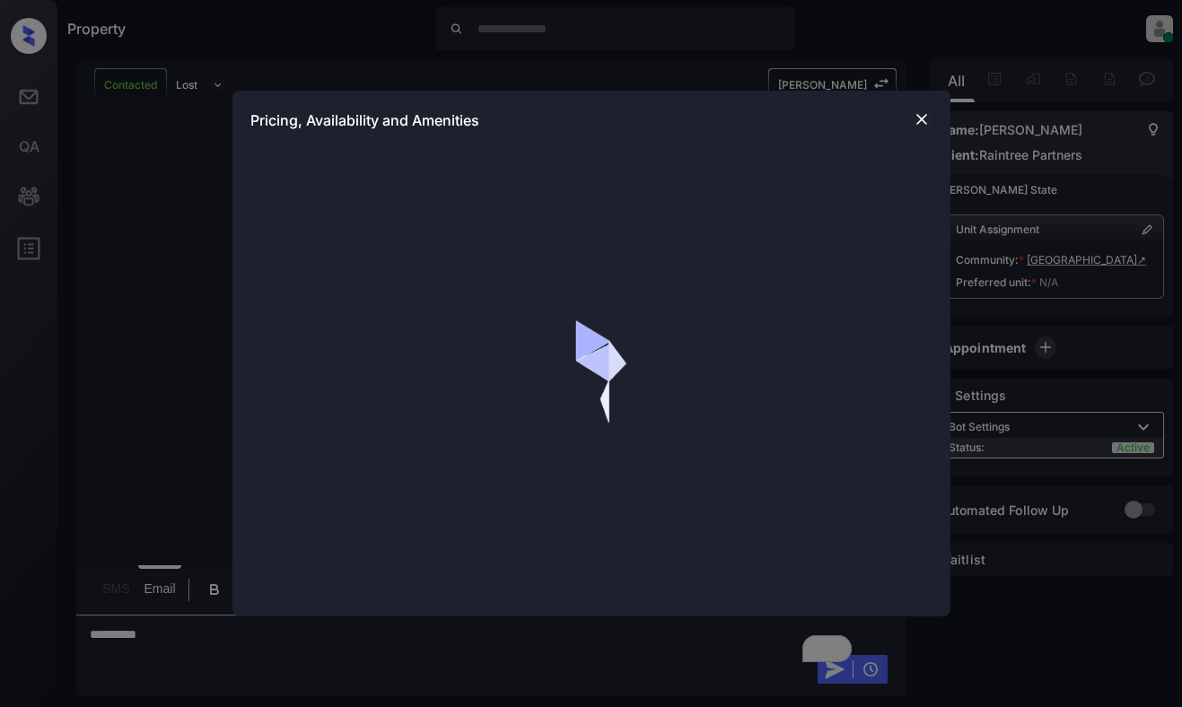
scroll to position [845, 0]
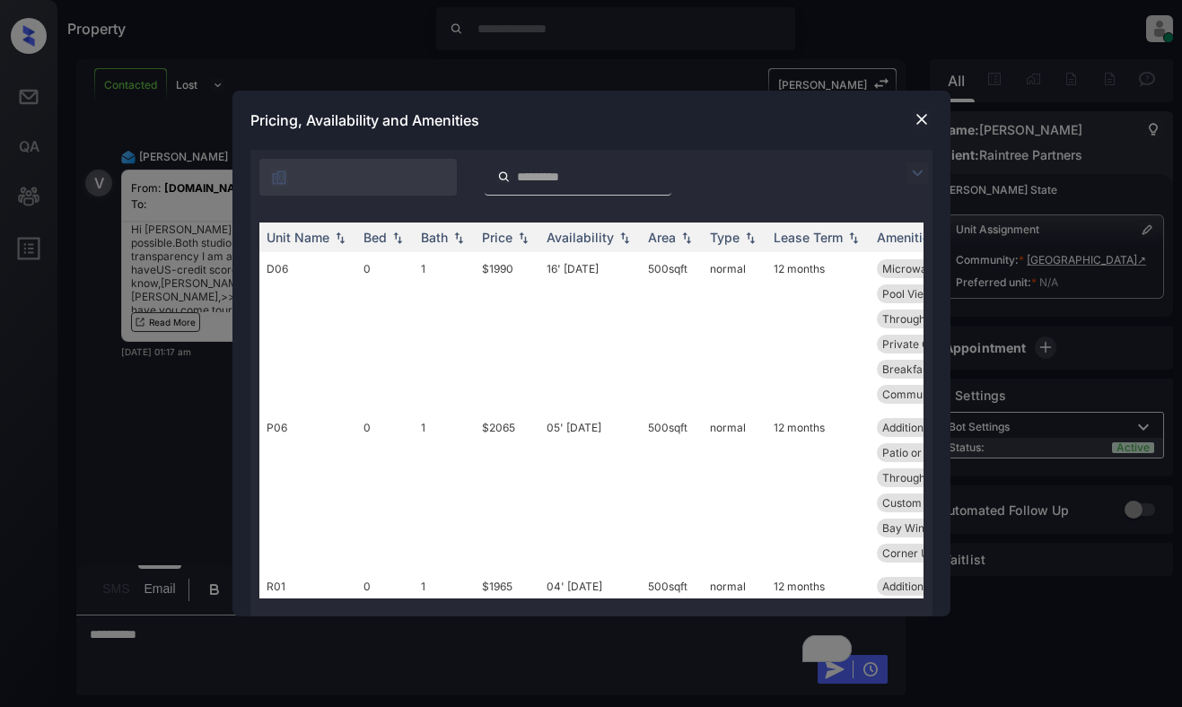
click at [910, 169] on img at bounding box center [918, 173] width 22 height 22
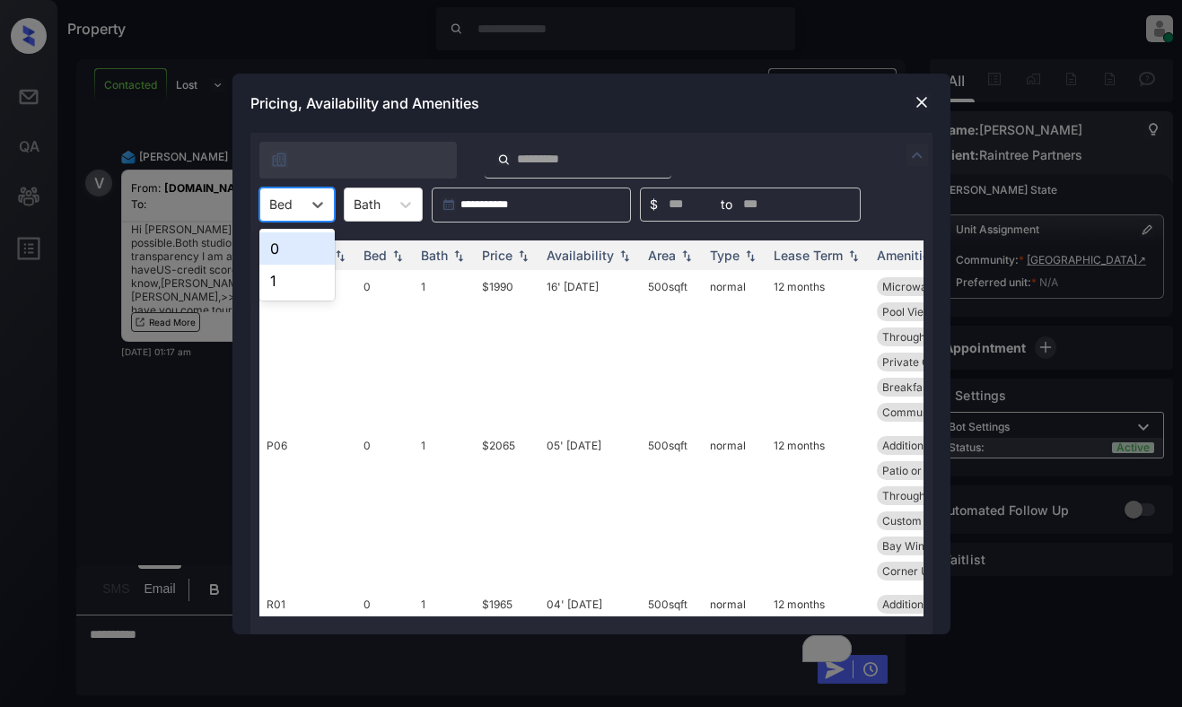
click at [274, 210] on div at bounding box center [280, 204] width 23 height 19
click at [292, 248] on div "0" at bounding box center [296, 248] width 75 height 32
click at [491, 258] on div "Price" at bounding box center [497, 255] width 31 height 15
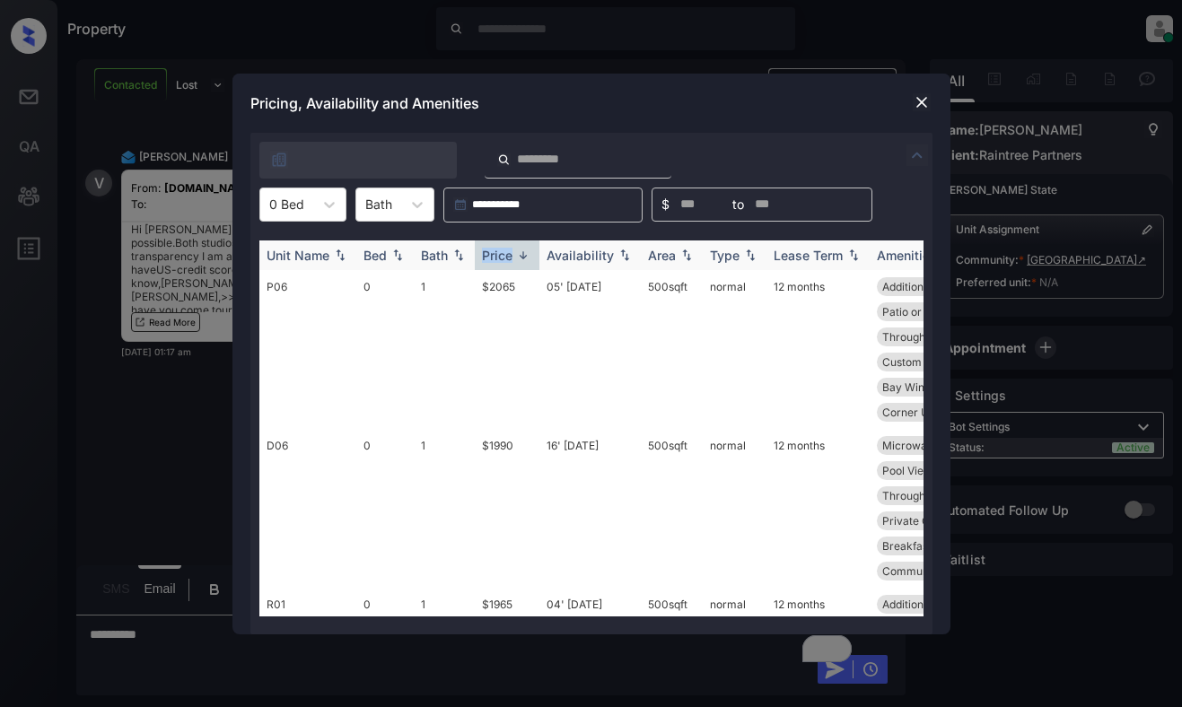
click at [491, 258] on div "Price" at bounding box center [497, 255] width 31 height 15
click at [507, 289] on td "$1965" at bounding box center [507, 349] width 65 height 159
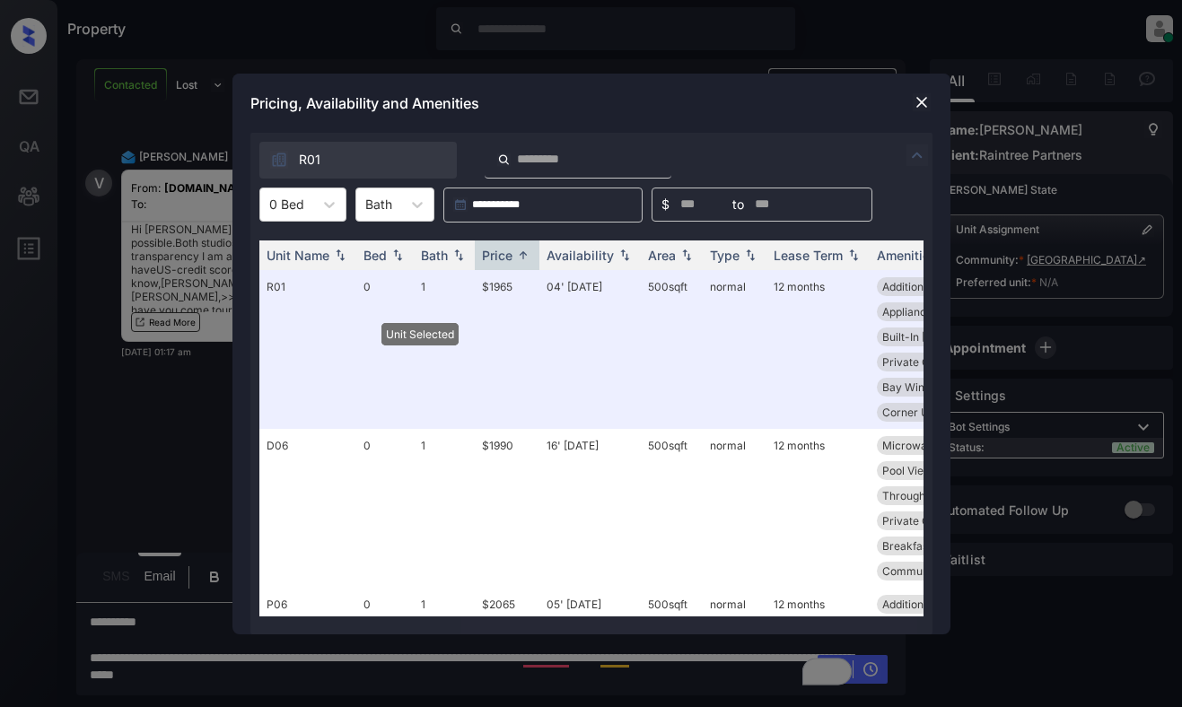
click at [933, 104] on div "Pricing, Availability and Amenities" at bounding box center [591, 103] width 718 height 59
click at [921, 103] on img at bounding box center [922, 102] width 18 height 18
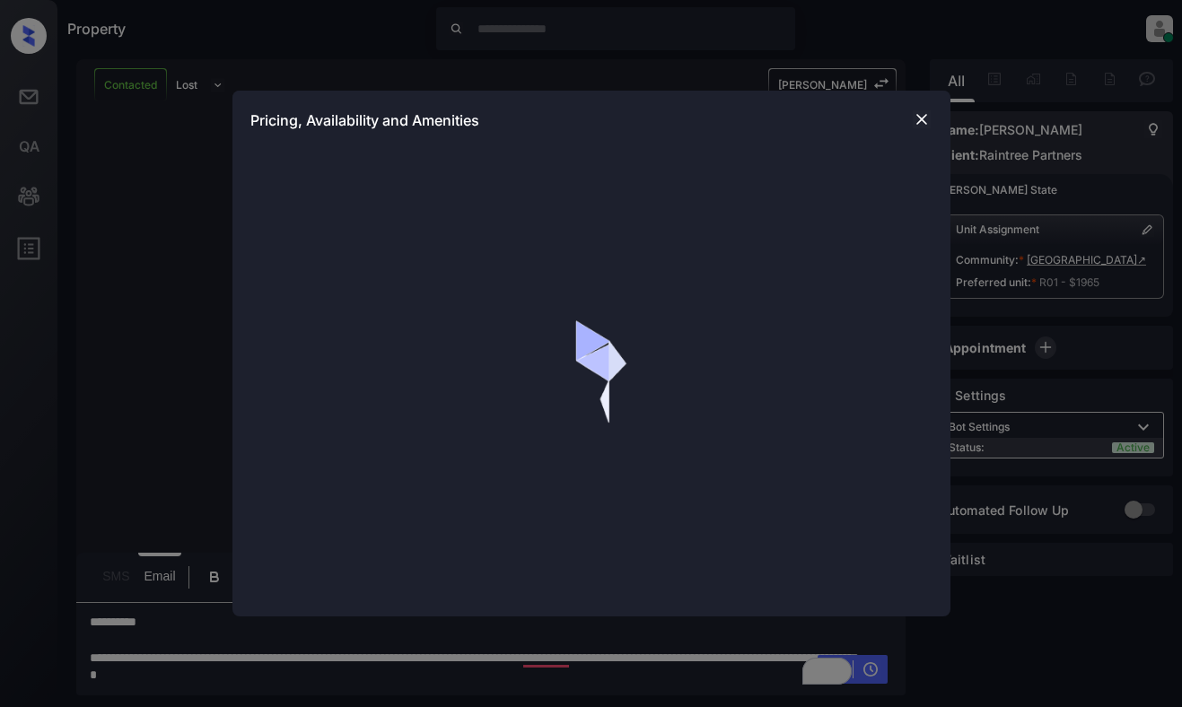
scroll to position [845, 0]
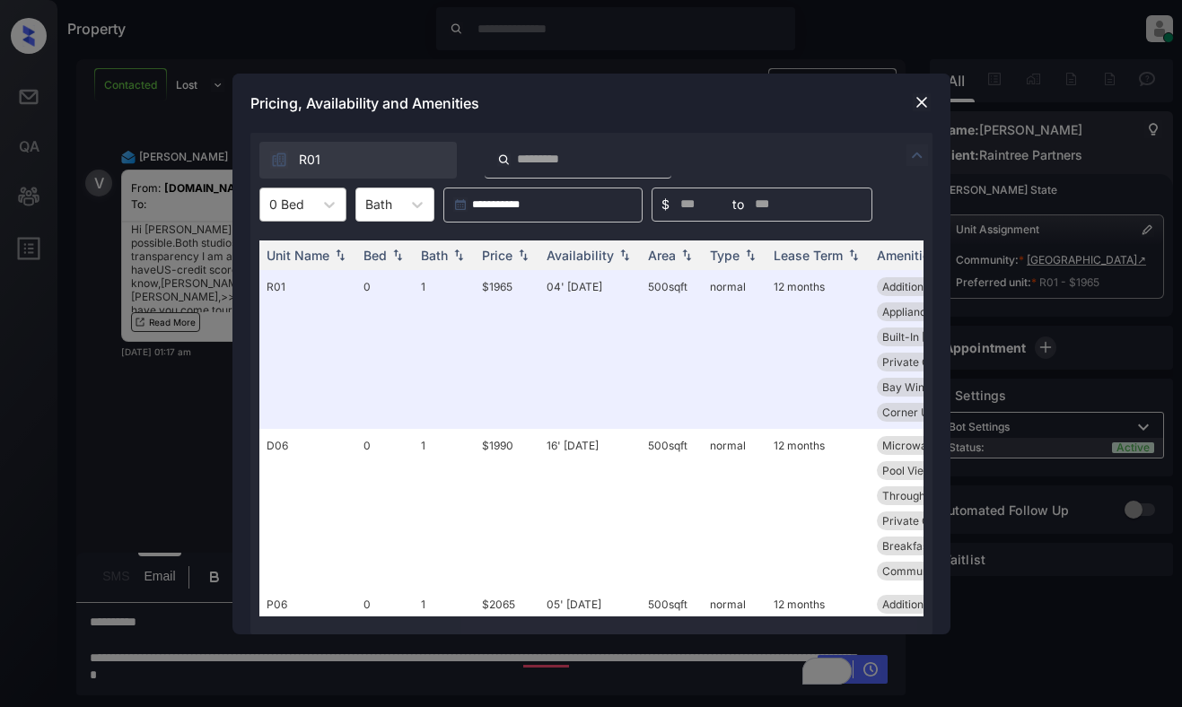
click at [265, 203] on div "0 Bed" at bounding box center [286, 204] width 53 height 26
click at [290, 279] on div "1" at bounding box center [302, 281] width 87 height 32
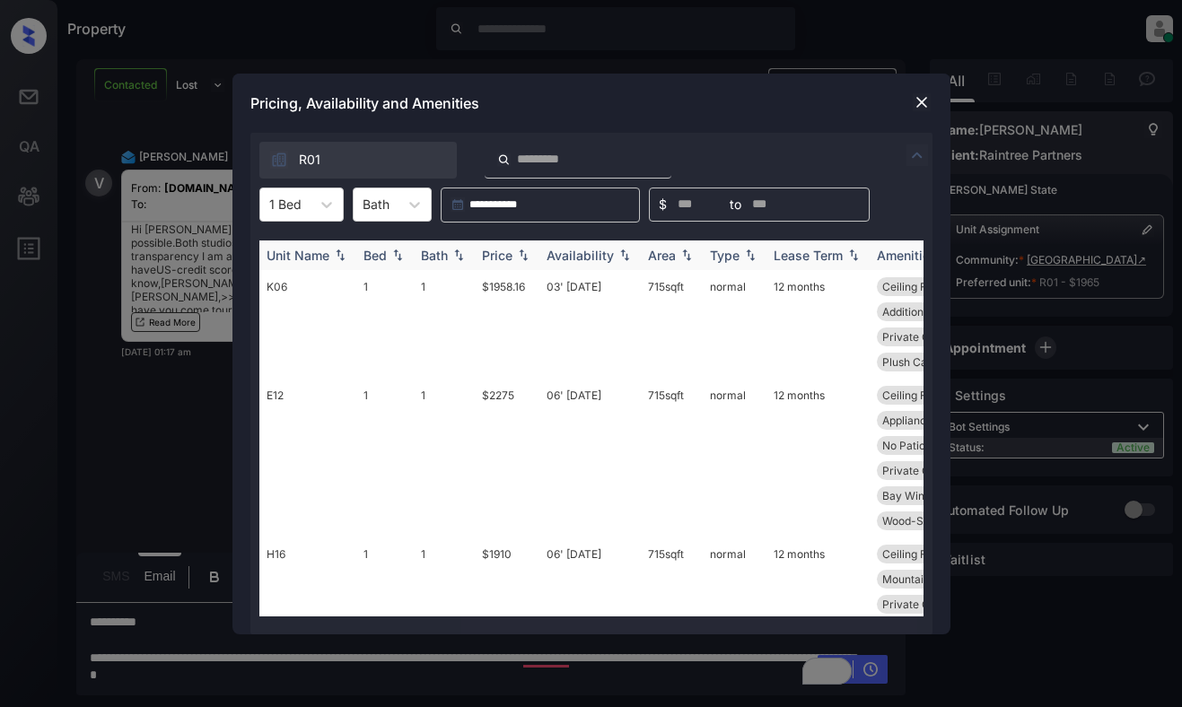
click at [508, 248] on div "Price" at bounding box center [497, 255] width 31 height 15
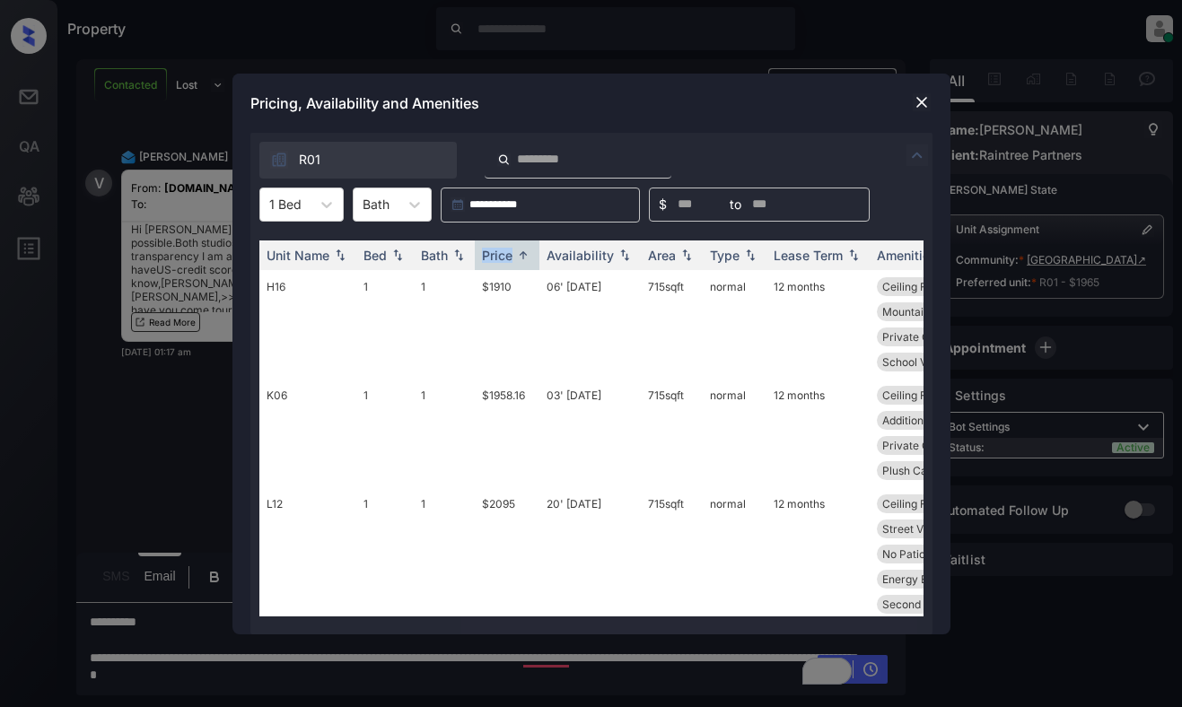
click at [921, 93] on img at bounding box center [922, 102] width 18 height 18
